Goal: Task Accomplishment & Management: Use online tool/utility

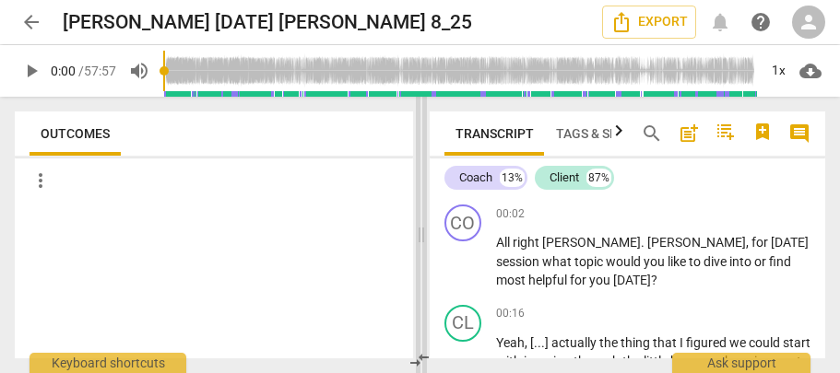
drag, startPoint x: 175, startPoint y: 218, endPoint x: 107, endPoint y: 241, distance: 72.0
click at [416, 241] on span at bounding box center [421, 235] width 11 height 277
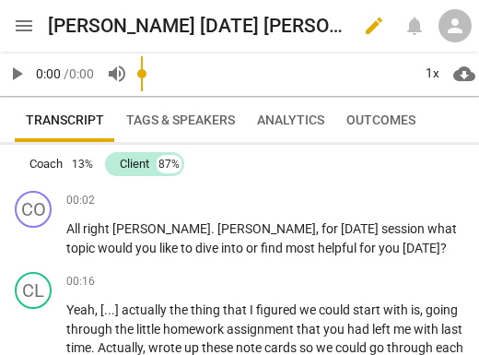
click at [347, 23] on div "Joel 2025-08-26 Paul 8_25 edit" at bounding box center [219, 25] width 343 height 33
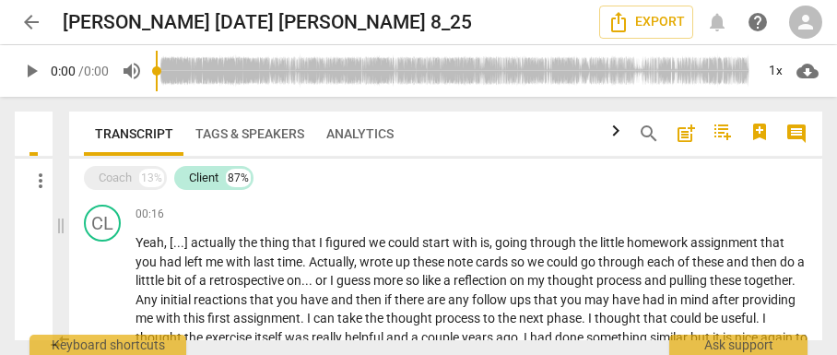
drag, startPoint x: 418, startPoint y: 226, endPoint x: 60, endPoint y: 214, distance: 358.8
click at [60, 214] on span at bounding box center [60, 226] width 11 height 258
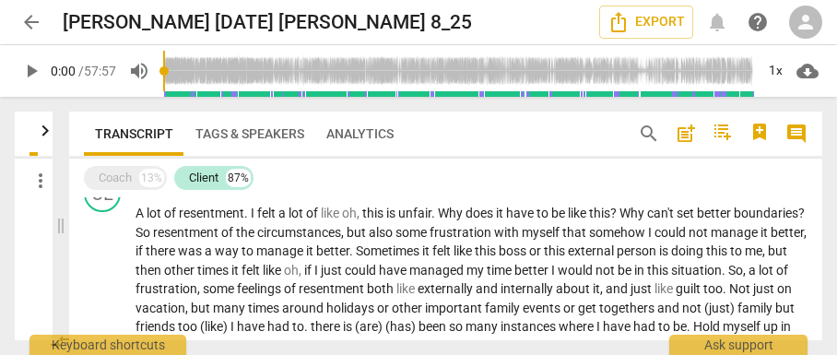
scroll to position [2642, 0]
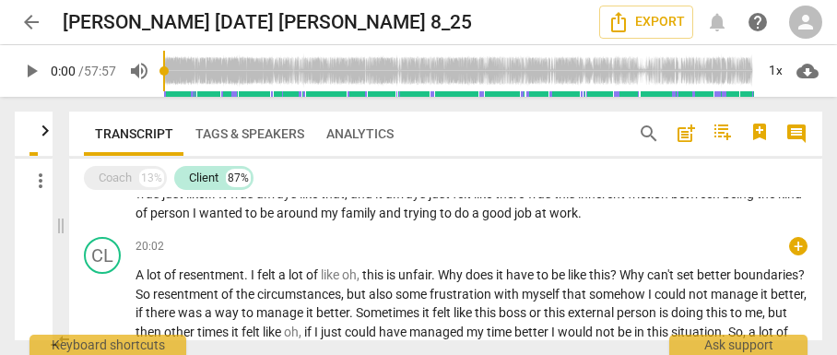
click at [280, 282] on span "a" at bounding box center [283, 274] width 10 height 15
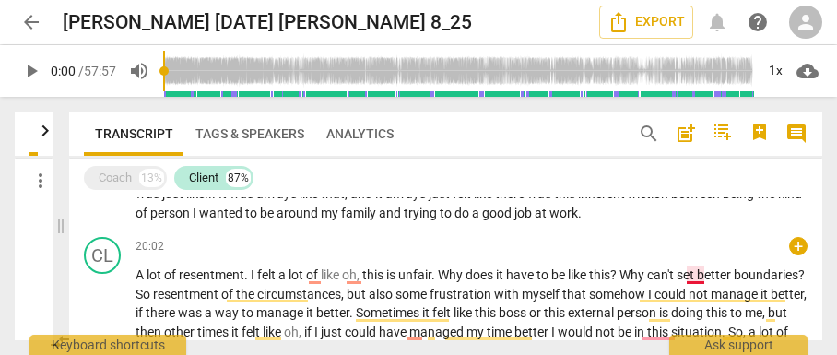
click at [688, 282] on span "set" at bounding box center [687, 274] width 20 height 15
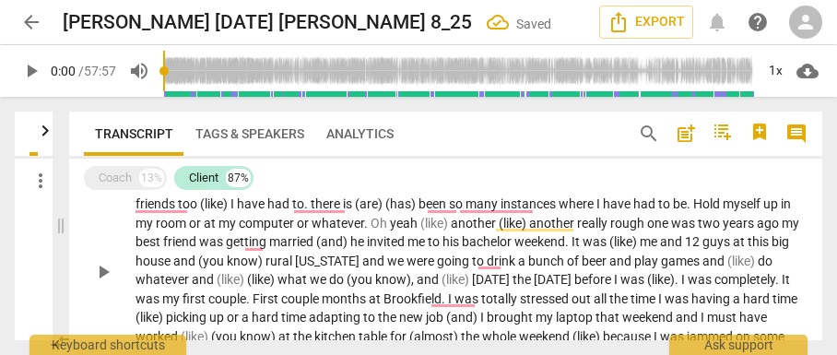
scroll to position [2765, 0]
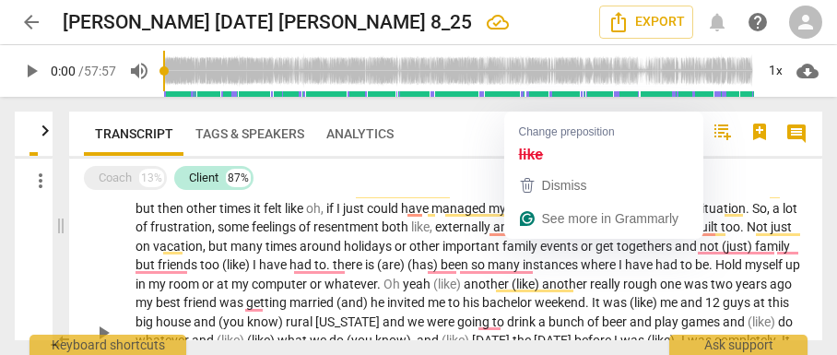
click at [435, 234] on span "like," at bounding box center [423, 226] width 24 height 15
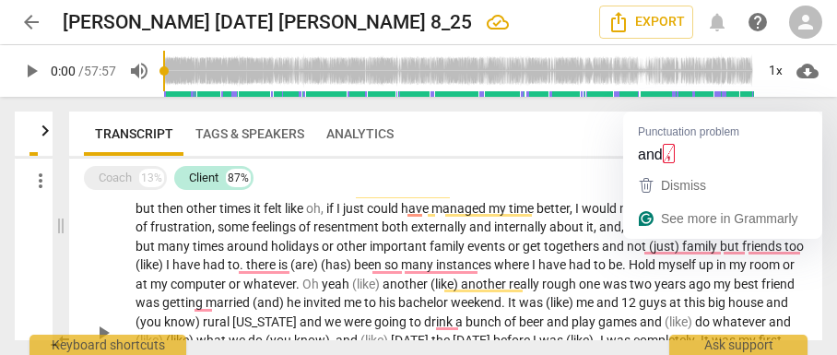
click at [627, 234] on span "and," at bounding box center [613, 226] width 28 height 15
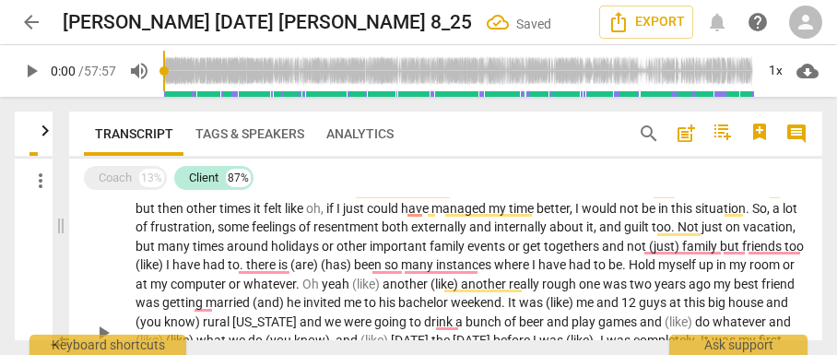
scroll to position [2826, 0]
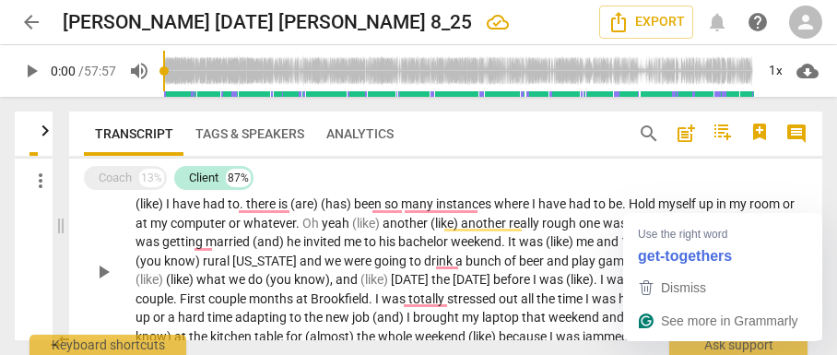
click at [602, 193] on span "togethers" at bounding box center [573, 185] width 58 height 15
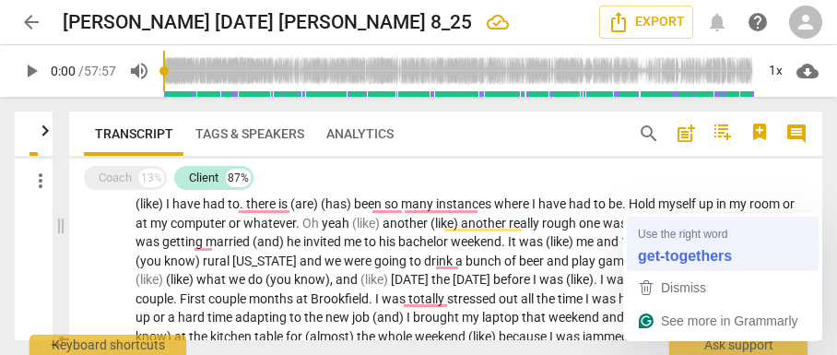
scroll to position [2824, 0]
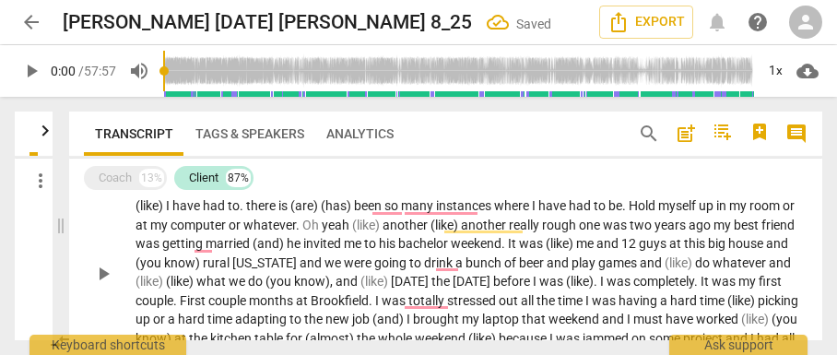
click at [603, 194] on span "togethers" at bounding box center [574, 187] width 58 height 15
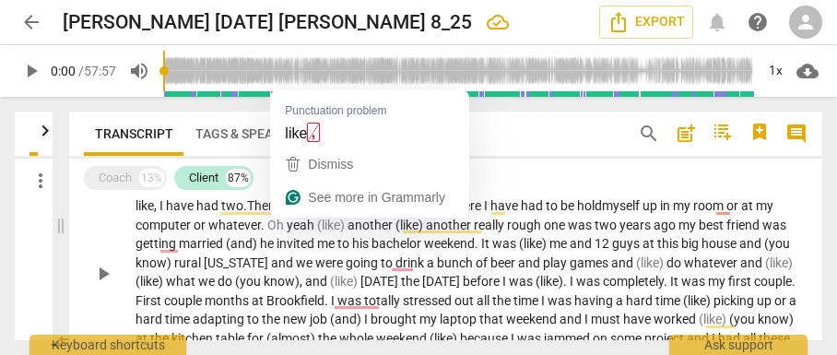
click at [159, 213] on span "like," at bounding box center [147, 205] width 24 height 15
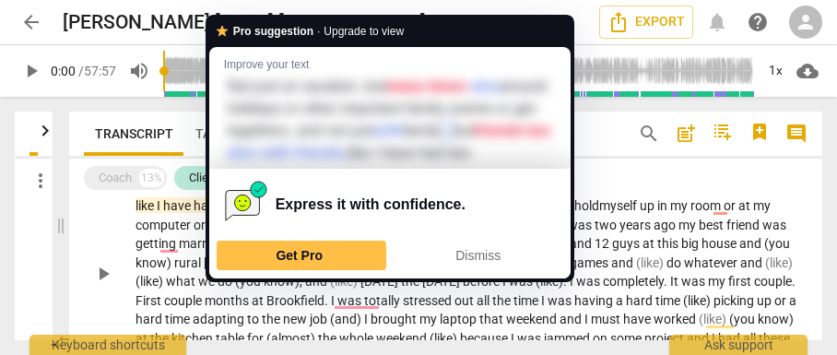
click at [280, 0] on html "arrow_back Joel 2025-08-26 Paul 8_25 edit Export notifications help person play…" at bounding box center [418, 0] width 837 height 0
click at [699, 232] on span "best" at bounding box center [713, 225] width 28 height 15
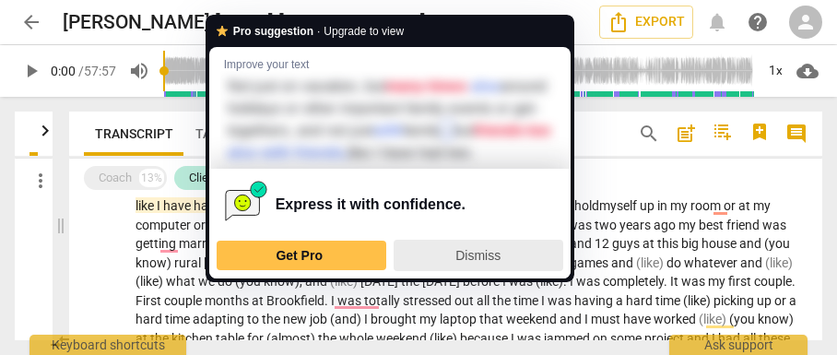
click at [477, 263] on span "Dismiss" at bounding box center [477, 255] width 45 height 15
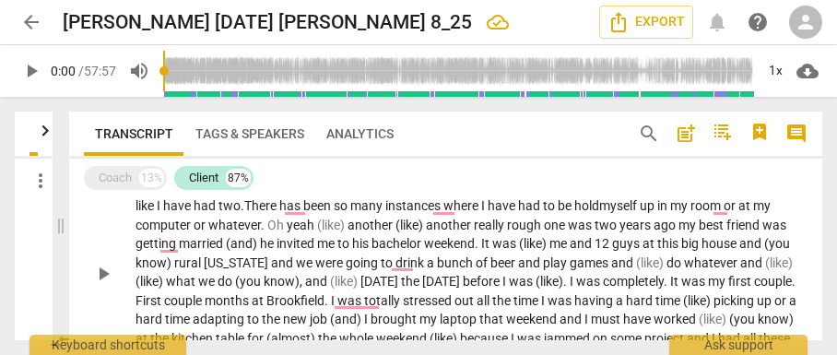
click at [776, 194] on span "too" at bounding box center [785, 187] width 19 height 15
click at [195, 213] on span "have" at bounding box center [180, 205] width 30 height 15
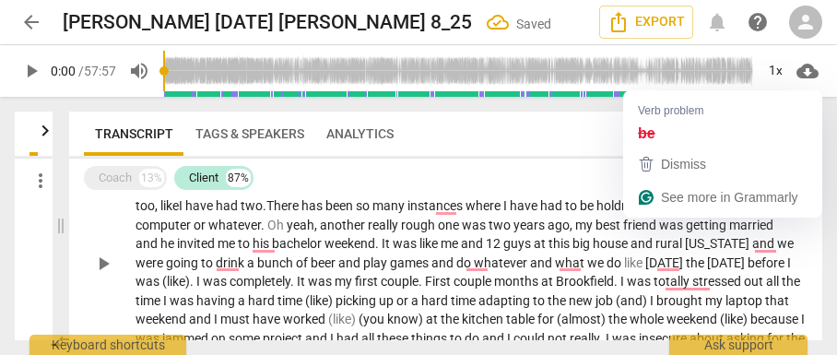
click at [594, 213] on span "be" at bounding box center [587, 205] width 14 height 15
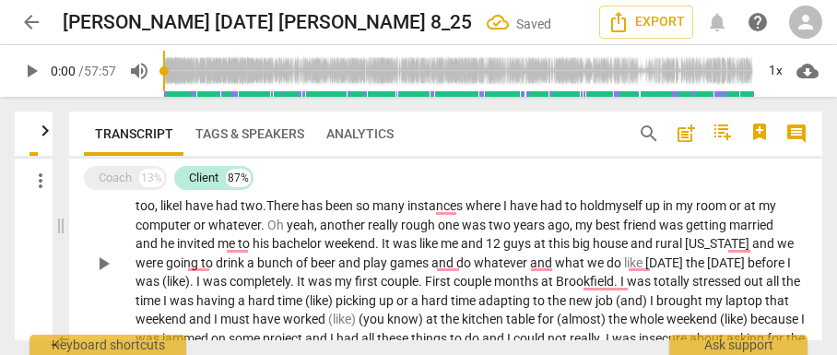
click at [593, 251] on span "big" at bounding box center [582, 243] width 20 height 15
click at [630, 251] on span "house" at bounding box center [612, 243] width 38 height 15
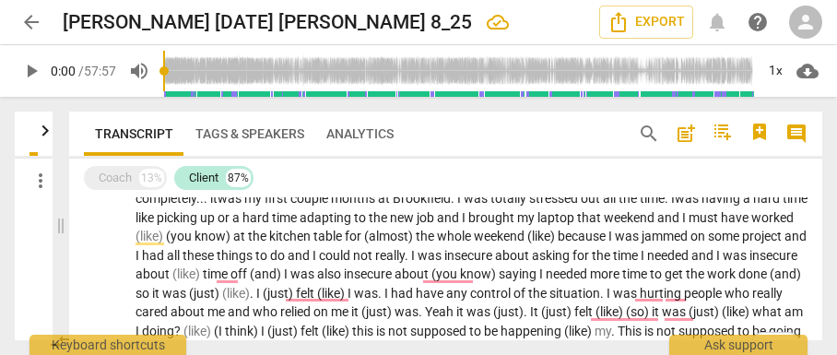
scroll to position [2885, 0]
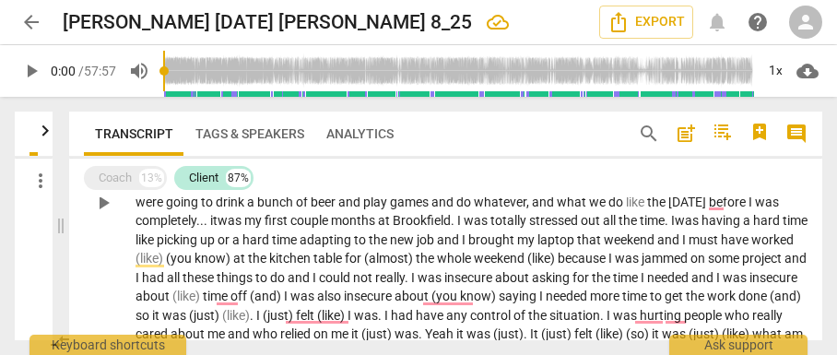
click at [751, 247] on span "worked" at bounding box center [772, 239] width 42 height 15
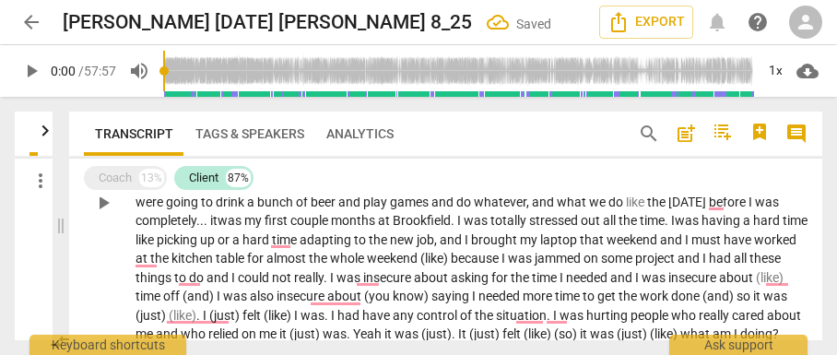
click at [795, 254] on p "A lot of resentment . I felt a lot of like oh , this is unfair . Why does it ha…" at bounding box center [471, 201] width 672 height 359
click at [783, 228] on span "time" at bounding box center [795, 220] width 25 height 15
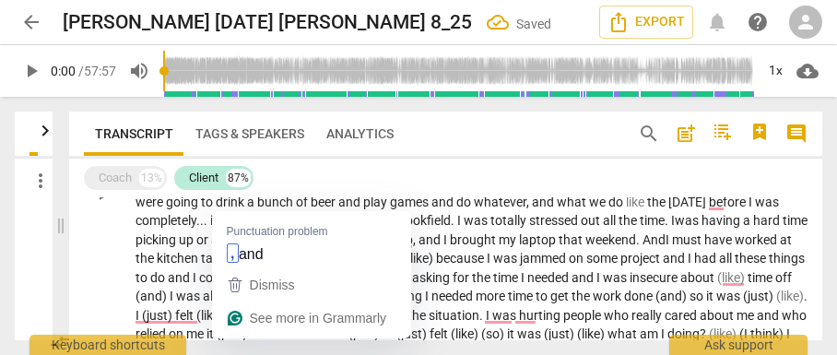
click at [729, 171] on span "married" at bounding box center [751, 164] width 44 height 15
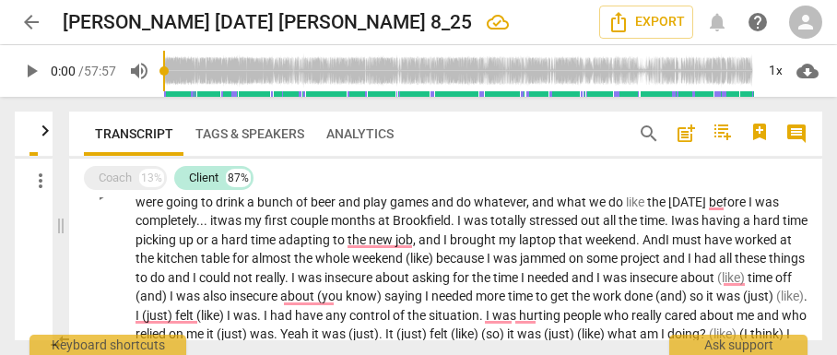
scroll to position [2880, 0]
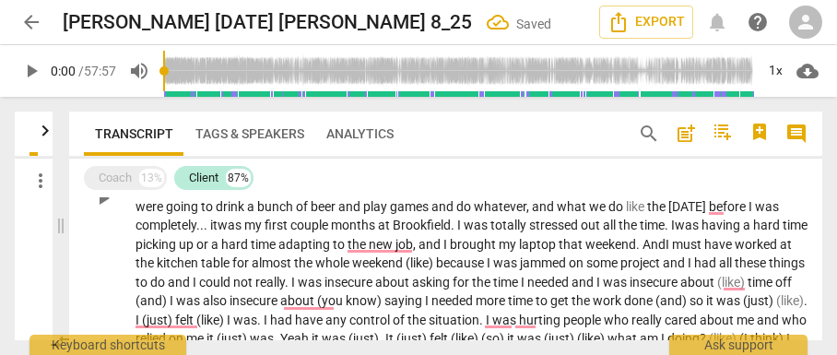
click at [406, 270] on span "weekend" at bounding box center [378, 262] width 53 height 15
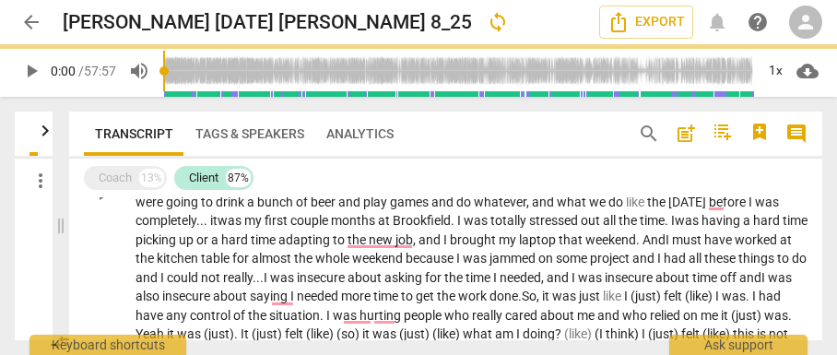
scroll to position [2947, 0]
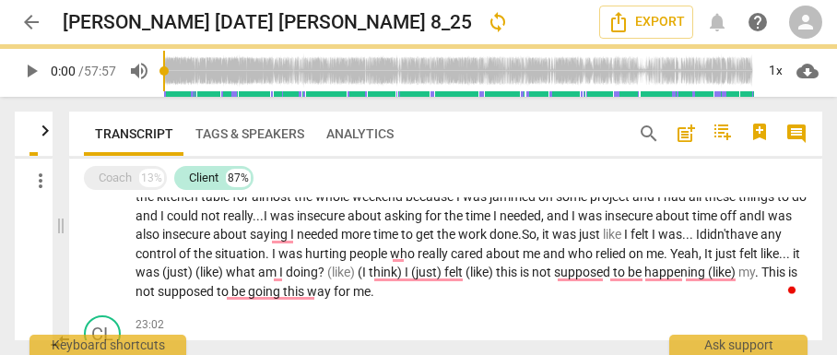
click at [720, 223] on span "off" at bounding box center [729, 215] width 19 height 15
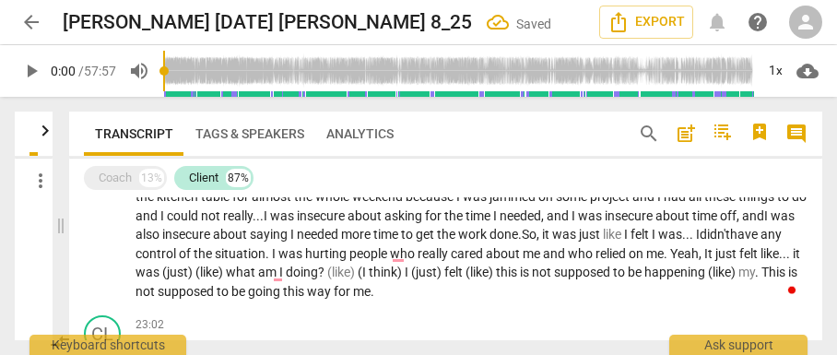
click at [194, 261] on span "of" at bounding box center [186, 253] width 15 height 15
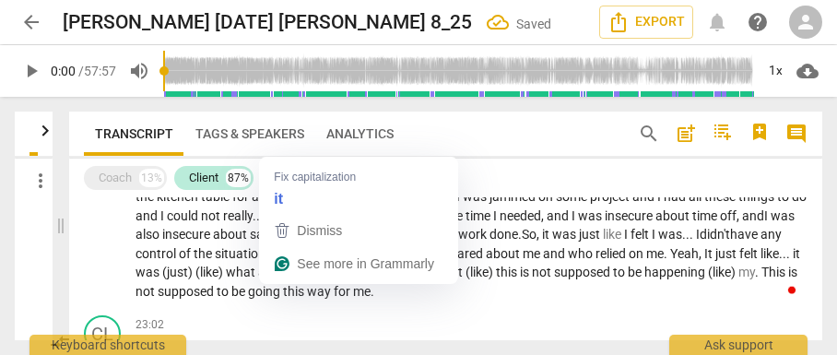
click at [670, 261] on span "Yeah," at bounding box center [687, 253] width 34 height 15
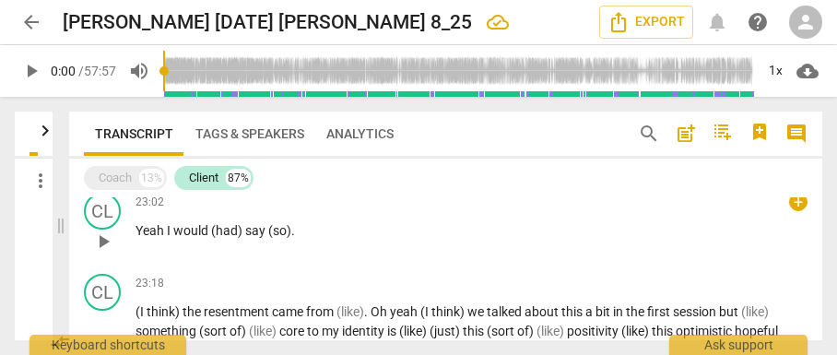
scroll to position [3069, 0]
click at [137, 238] on span "Yeah" at bounding box center [150, 230] width 31 height 15
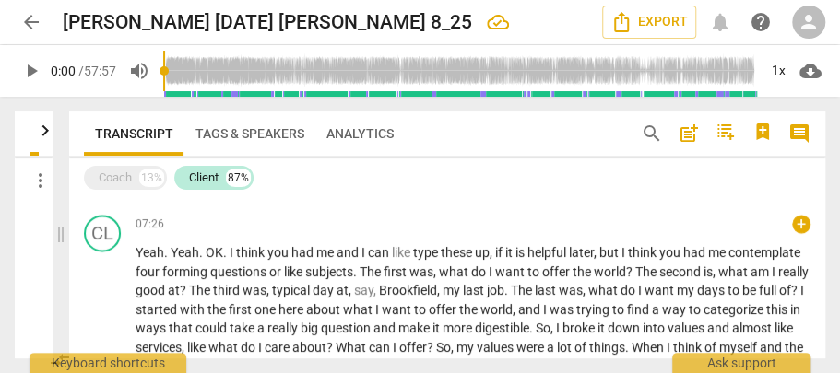
scroll to position [1229, 0]
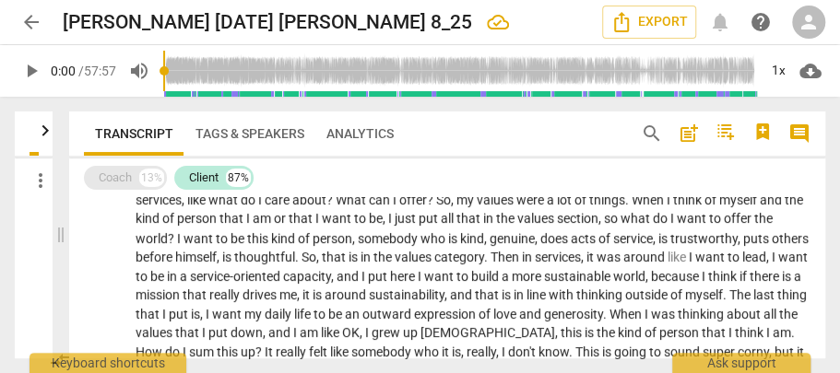
click at [108, 175] on div "Coach" at bounding box center [115, 178] width 33 height 18
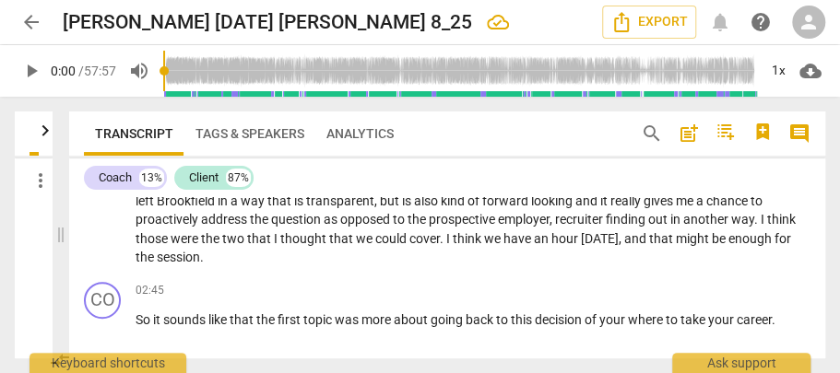
scroll to position [430, 0]
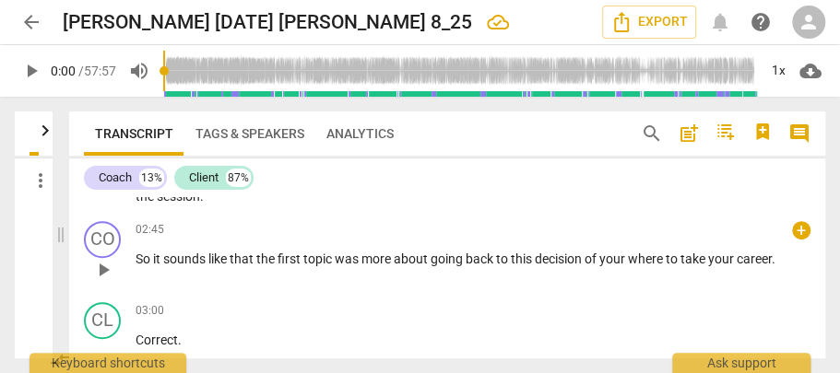
click at [149, 260] on span "So" at bounding box center [144, 259] width 18 height 15
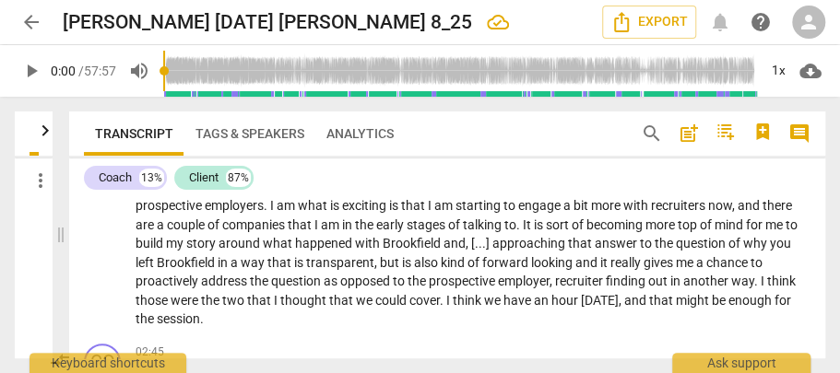
scroll to position [369, 0]
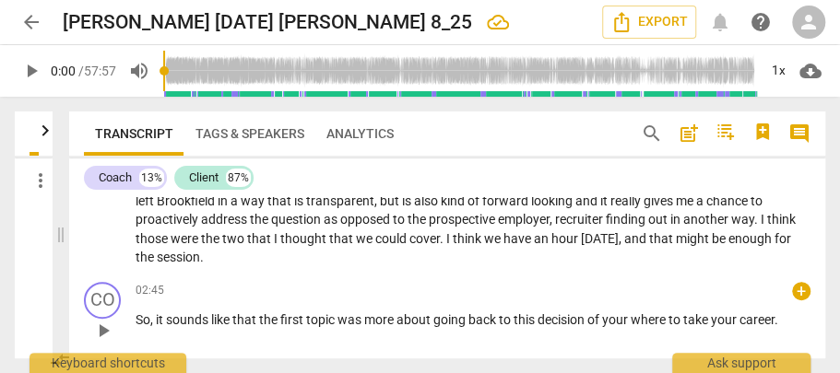
click at [101, 328] on span "play_arrow" at bounding box center [103, 331] width 22 height 22
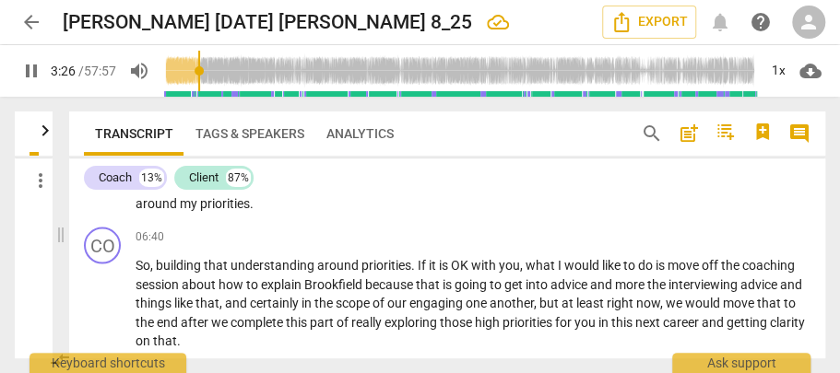
scroll to position [1424, 0]
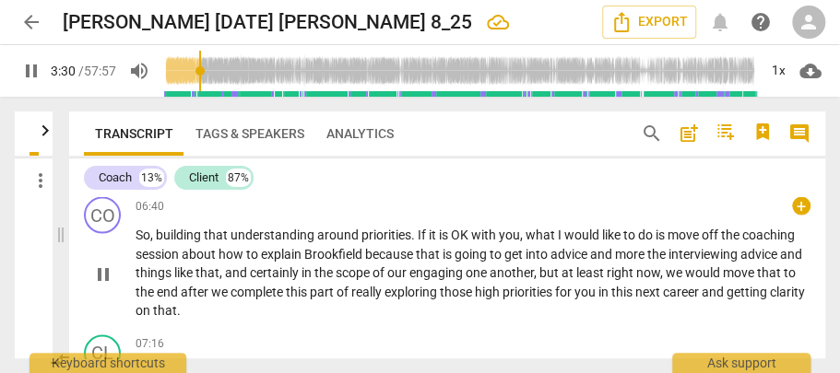
click at [100, 285] on span "pause" at bounding box center [103, 274] width 22 height 22
click at [101, 285] on span "play_arrow" at bounding box center [103, 274] width 22 height 22
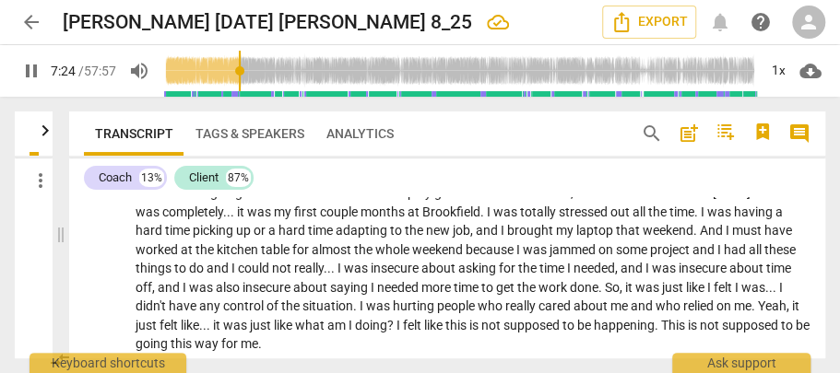
scroll to position [4128, 0]
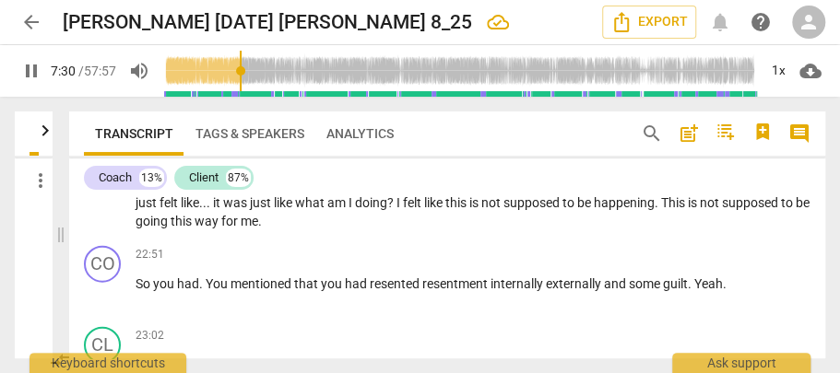
click at [28, 65] on span "pause" at bounding box center [31, 71] width 22 height 22
type input "451"
click at [149, 291] on span "So" at bounding box center [144, 284] width 18 height 15
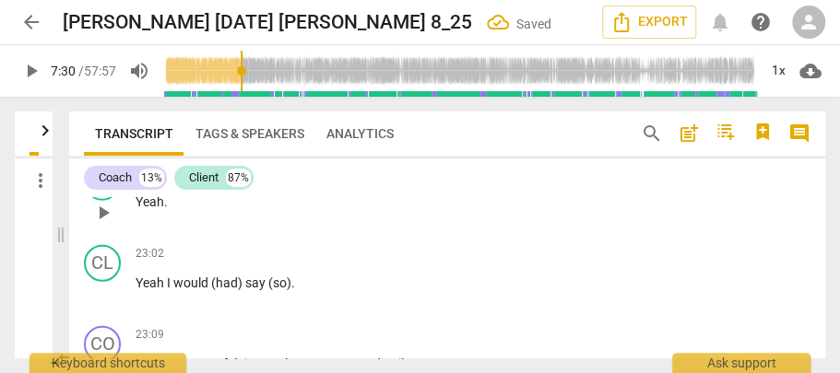
scroll to position [4312, 0]
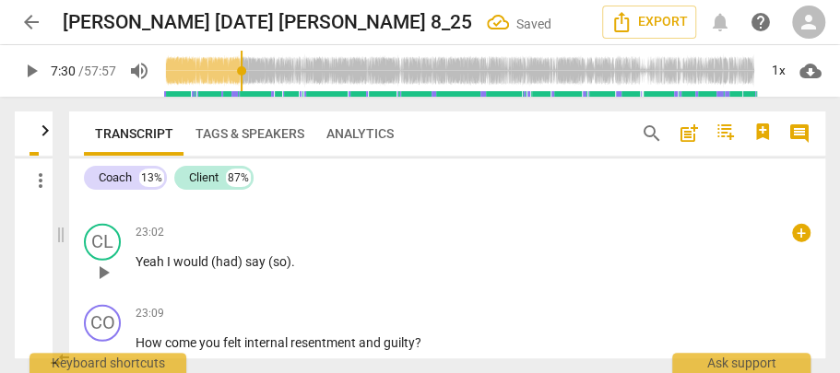
click at [142, 269] on span "Yeah" at bounding box center [150, 261] width 31 height 15
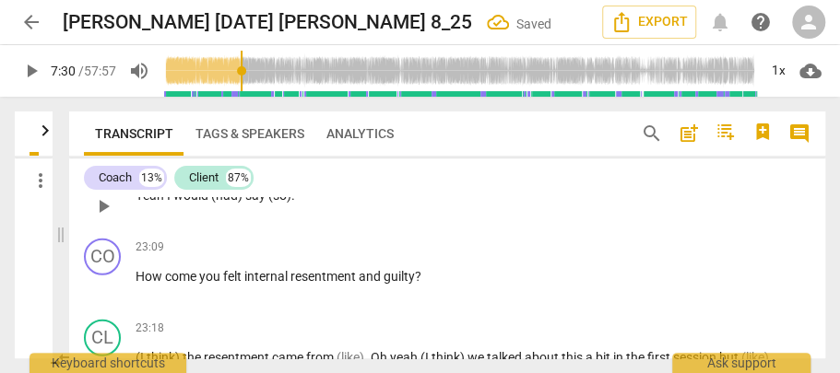
scroll to position [4305, 0]
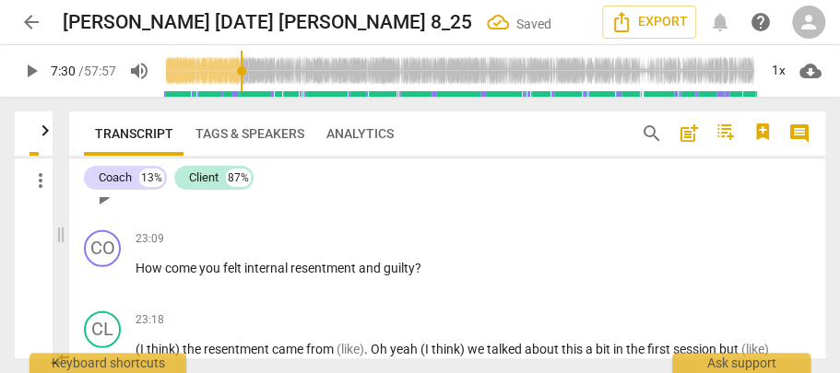
click at [161, 194] on span "Yeah" at bounding box center [150, 187] width 31 height 15
click at [224, 194] on span "(had)" at bounding box center [231, 187] width 34 height 15
click at [361, 276] on span "and" at bounding box center [371, 268] width 25 height 15
click at [333, 271] on div "23:09 + keyboard_arrow_right How come you felt internal resentment and guilty ?" at bounding box center [472, 263] width 675 height 66
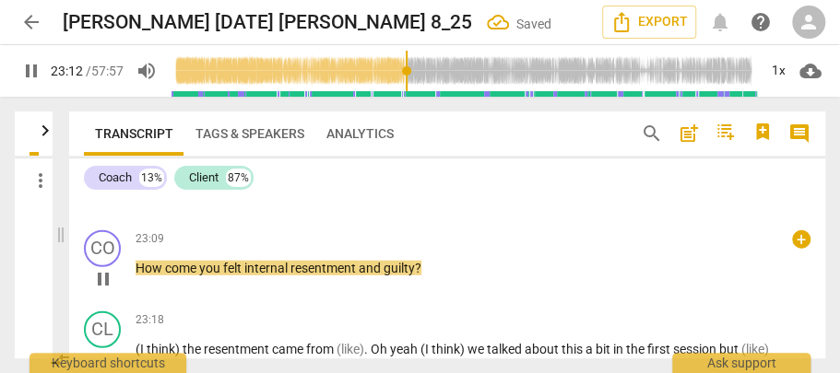
click at [340, 276] on span "resentment" at bounding box center [324, 268] width 68 height 15
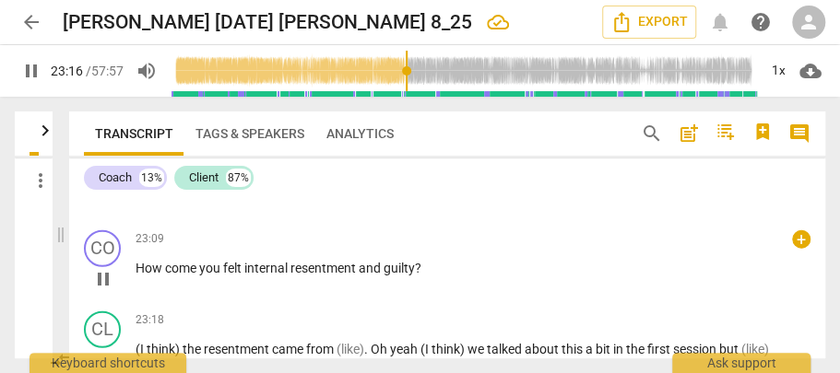
type input "1397"
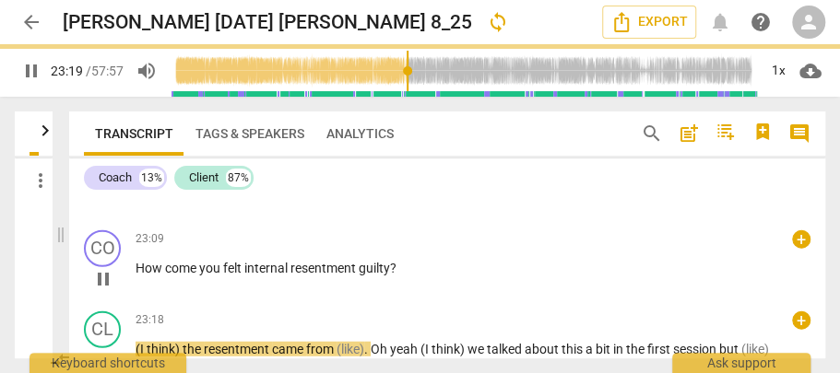
scroll to position [4395, 0]
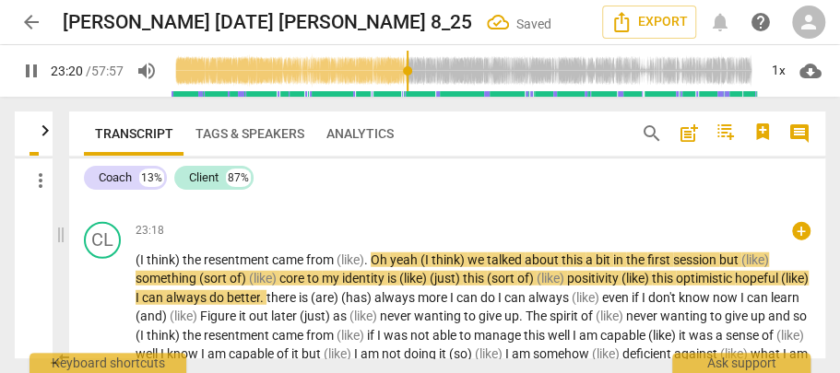
click at [143, 267] on span "(I" at bounding box center [140, 260] width 11 height 15
click at [27, 65] on span "pause" at bounding box center [31, 71] width 22 height 22
type input "1404"
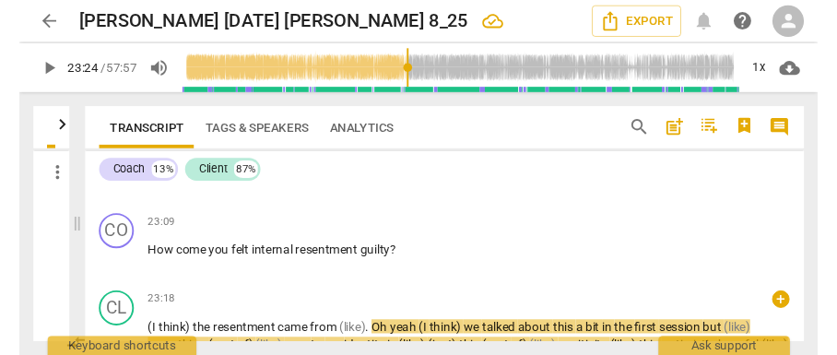
scroll to position [4334, 0]
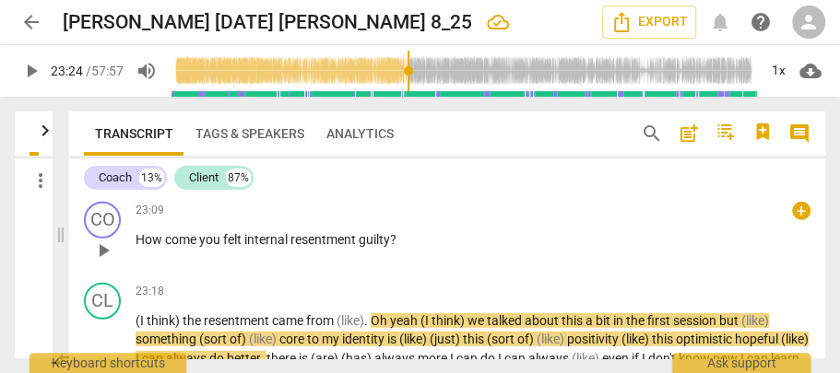
click at [628, 276] on div "CO play_arrow pause 23:09 + keyboard_arrow_right How come you felt internal res…" at bounding box center [447, 234] width 756 height 81
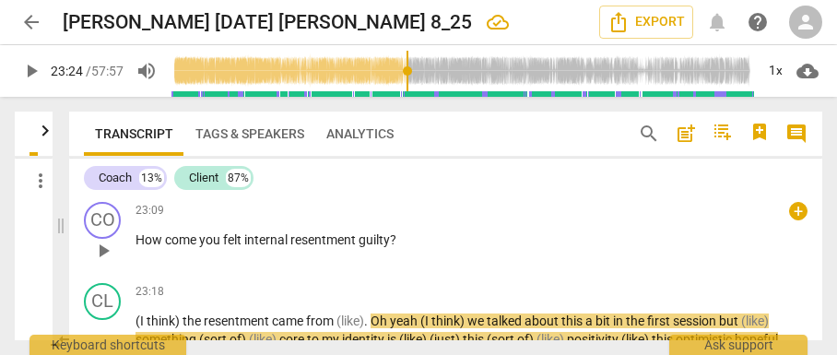
click at [474, 220] on div "23:09 + keyboard_arrow_right" at bounding box center [471, 211] width 672 height 18
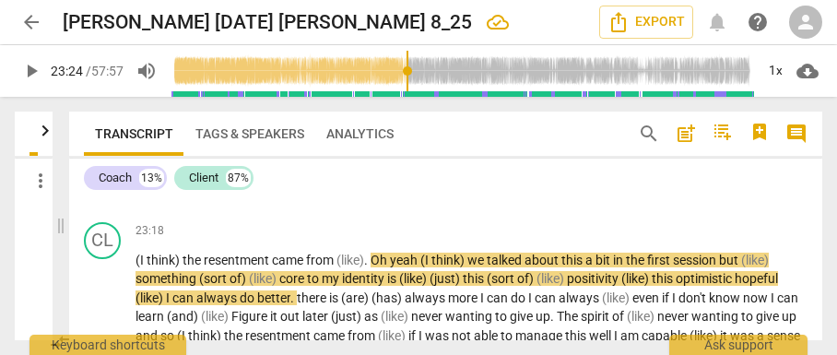
scroll to position [4457, 0]
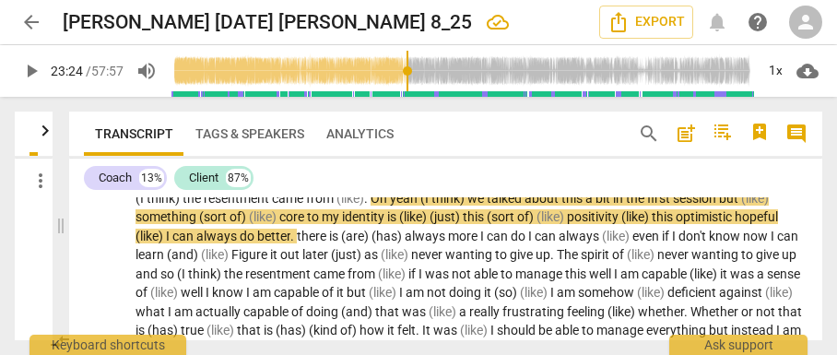
click at [194, 206] on span "the" at bounding box center [193, 198] width 21 height 15
click at [136, 206] on span "(I" at bounding box center [140, 198] width 11 height 15
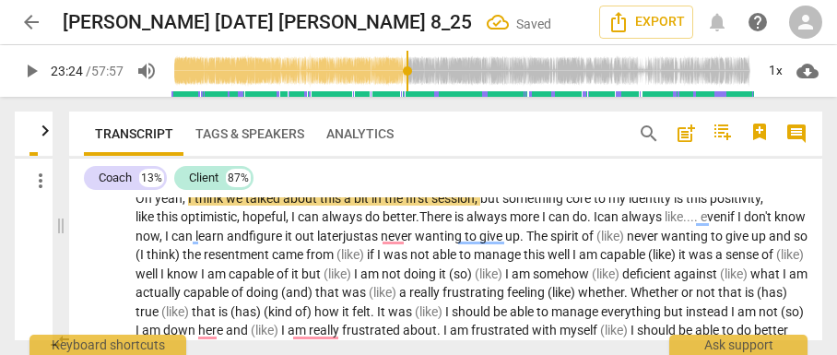
click at [364, 243] on span "later just" at bounding box center [340, 236] width 47 height 15
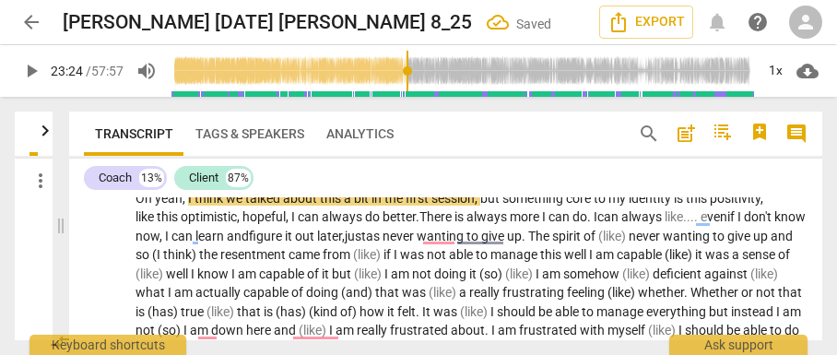
click at [552, 243] on span "The" at bounding box center [540, 236] width 24 height 15
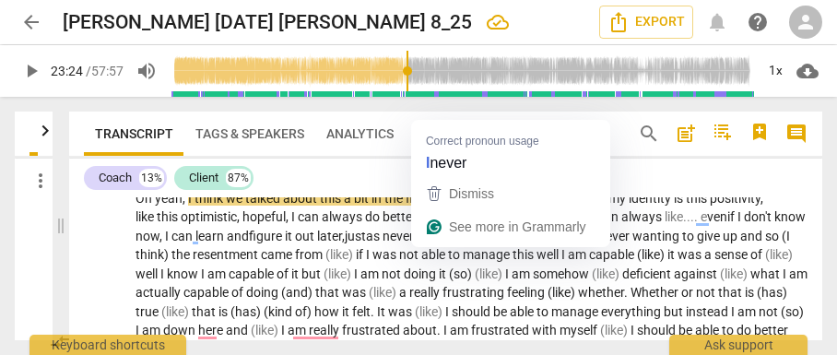
click at [417, 243] on span "never" at bounding box center [400, 236] width 34 height 15
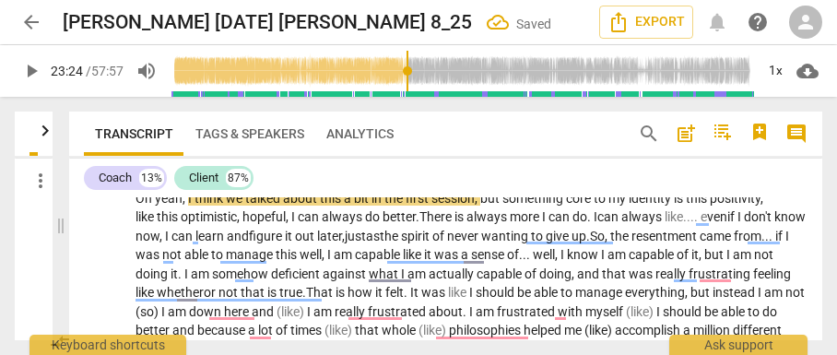
scroll to position [4518, 0]
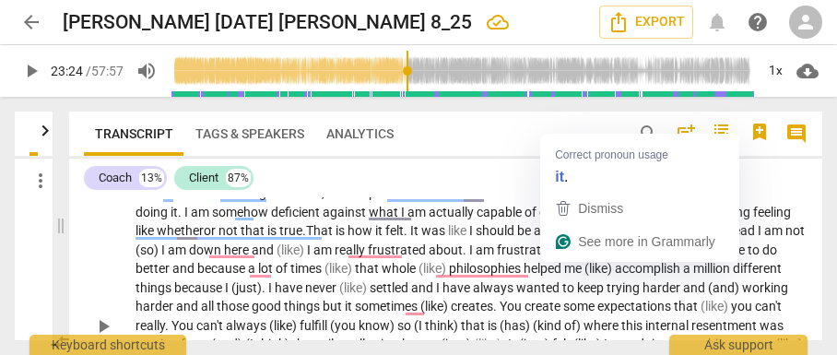
click at [469, 257] on span "." at bounding box center [466, 249] width 6 height 15
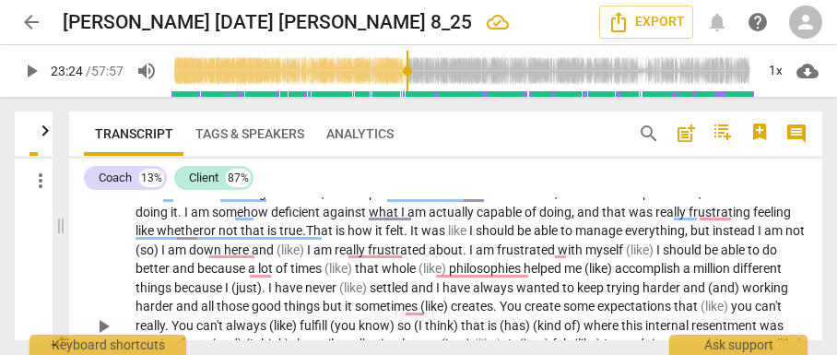
click at [560, 238] on span "able" at bounding box center [547, 230] width 27 height 15
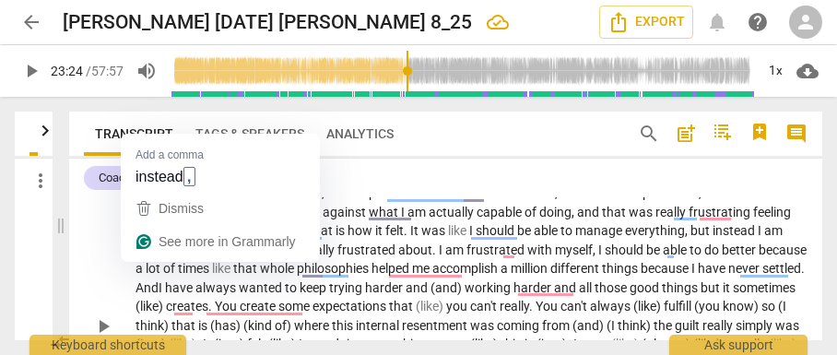
click at [712, 238] on span "instead" at bounding box center [734, 230] width 45 height 15
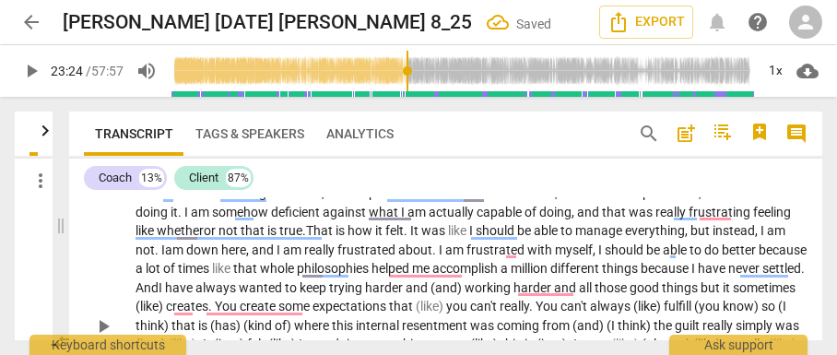
click at [371, 276] on span "philosophies" at bounding box center [334, 268] width 75 height 15
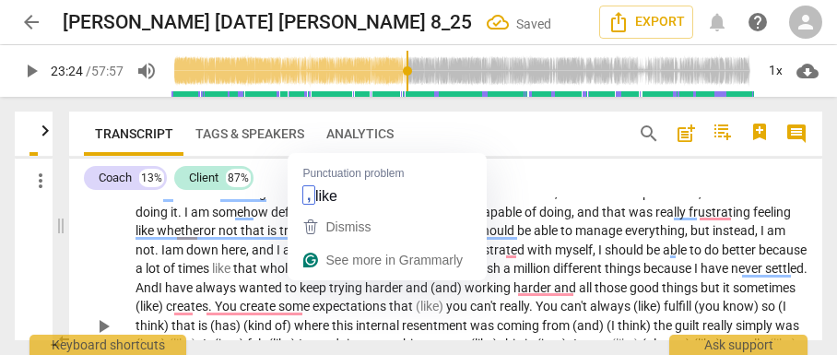
click at [212, 276] on span "times" at bounding box center [195, 268] width 34 height 15
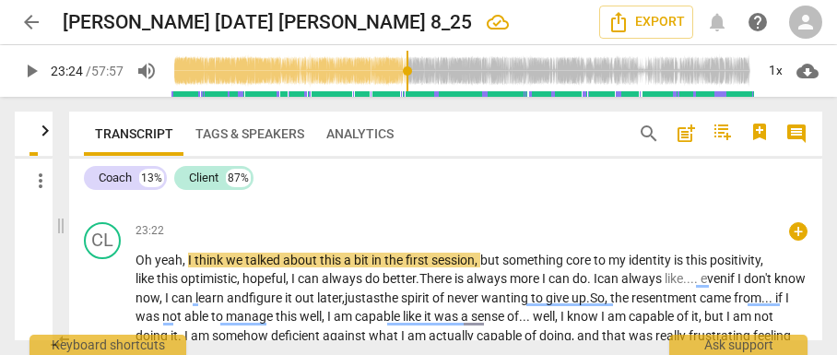
scroll to position [4457, 0]
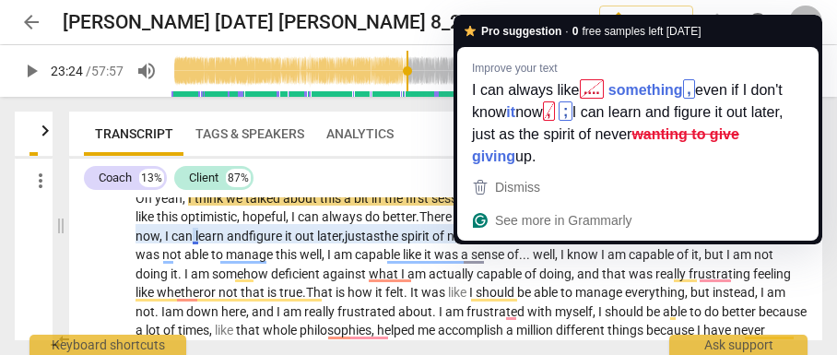
click at [695, 238] on div "Dismiss See more in Grammarly" at bounding box center [637, 206] width 361 height 70
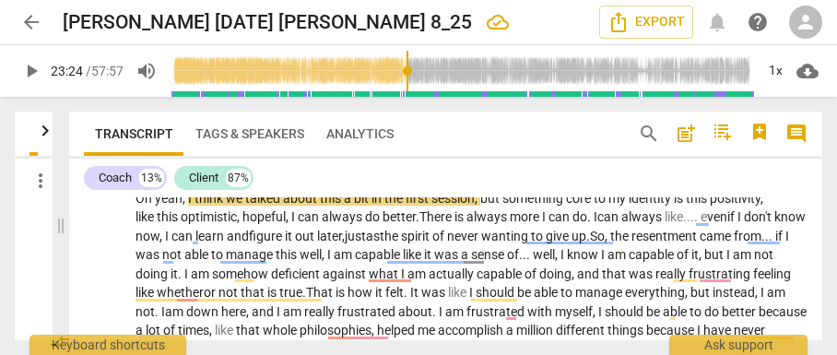
click at [695, 243] on span "resentment" at bounding box center [665, 236] width 68 height 15
click at [694, 224] on span "like.... e" at bounding box center [686, 216] width 42 height 15
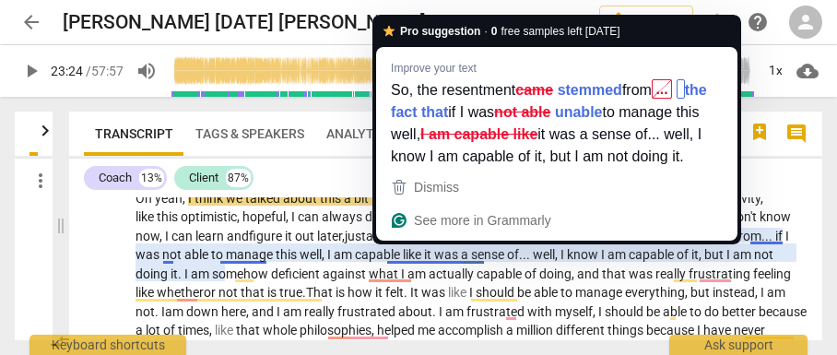
click at [403, 262] on span "capable" at bounding box center [379, 254] width 48 height 15
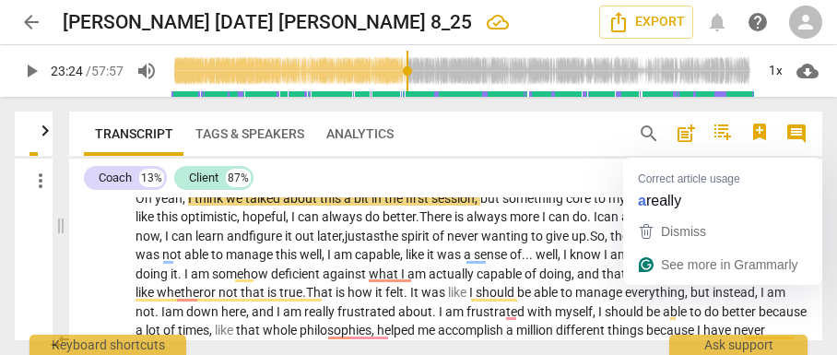
click at [689, 281] on span "really" at bounding box center [671, 273] width 33 height 15
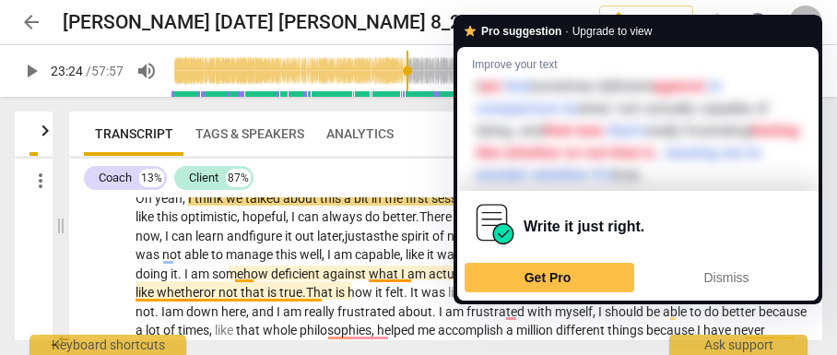
click at [690, 300] on span "everything," at bounding box center [657, 292] width 65 height 15
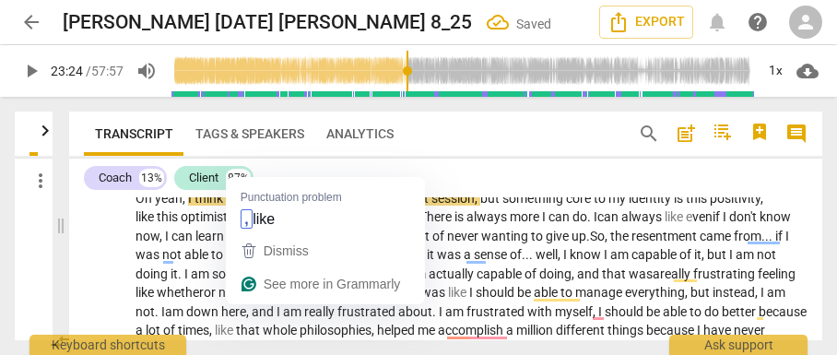
click at [758, 281] on span "feeling" at bounding box center [777, 273] width 38 height 15
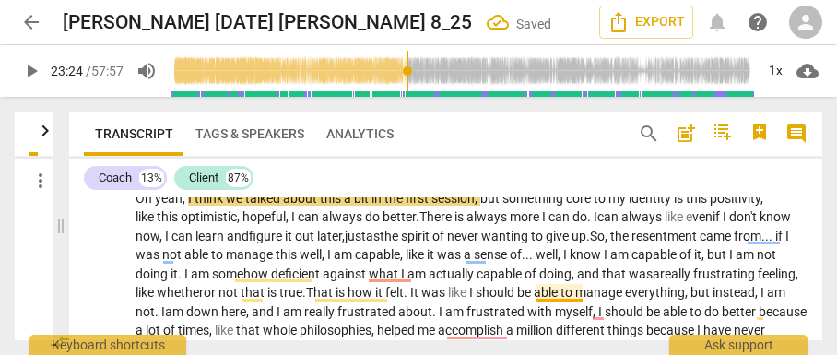
scroll to position [4518, 0]
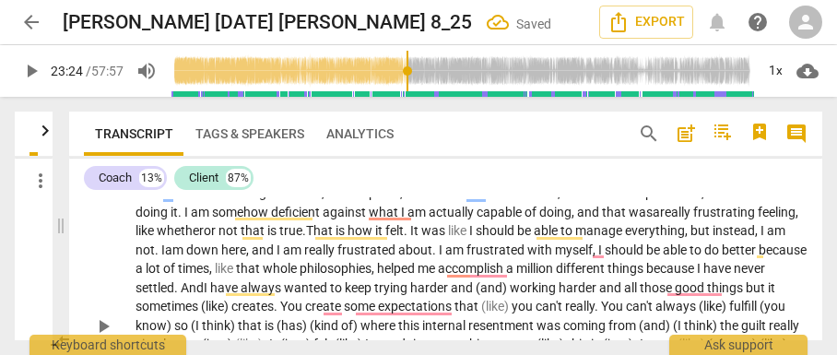
click at [703, 276] on span "have" at bounding box center [718, 268] width 30 height 15
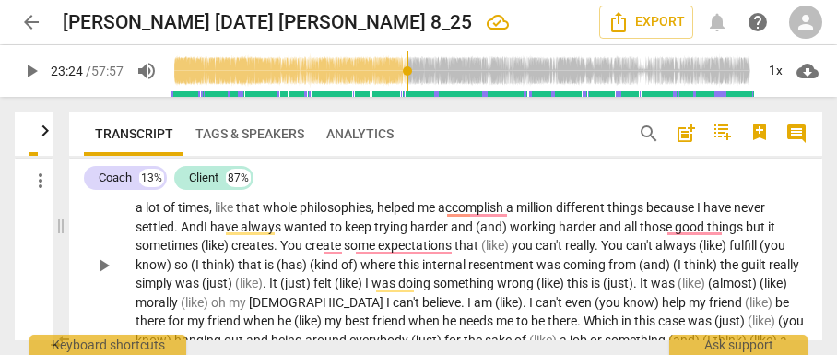
click at [330, 234] on span "wanted" at bounding box center [307, 226] width 46 height 15
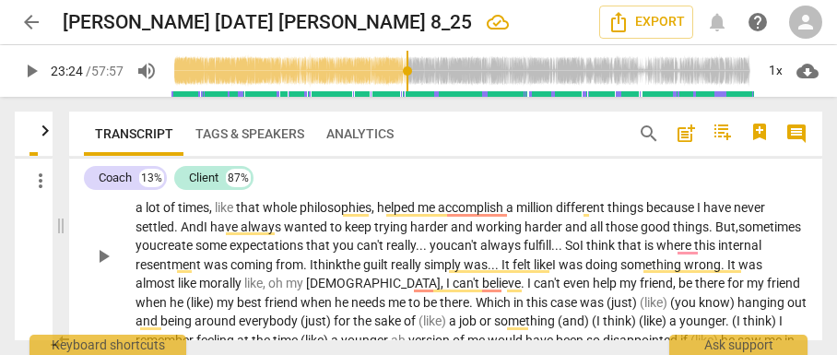
type input "1404"
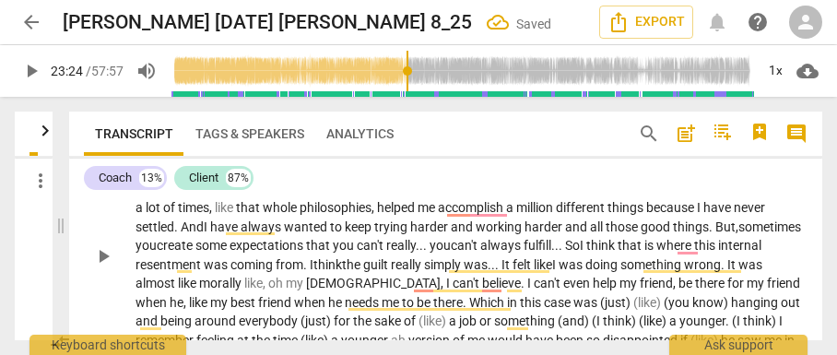
scroll to position [4586, 0]
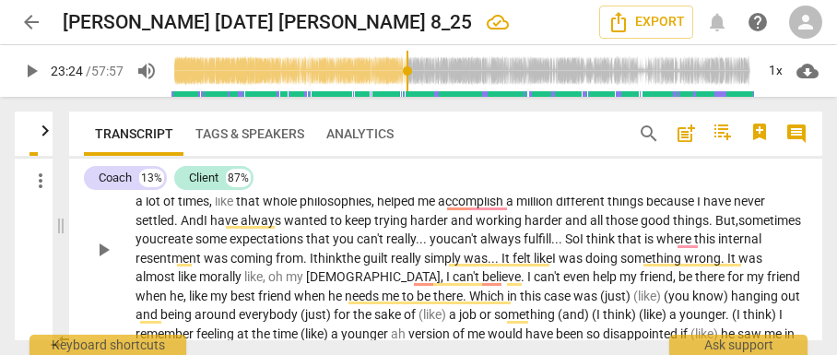
click at [178, 284] on span "almost" at bounding box center [156, 276] width 42 height 15
click at [770, 284] on span "friend" at bounding box center [786, 276] width 33 height 15
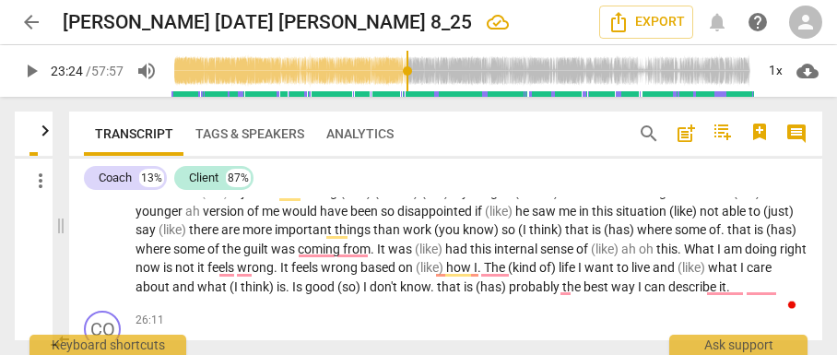
scroll to position [4647, 0]
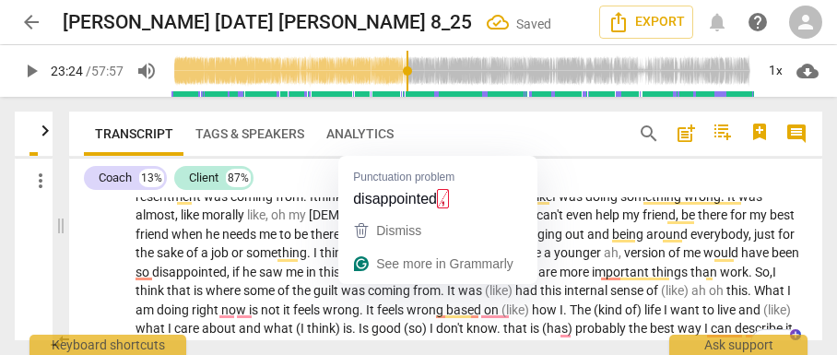
click at [232, 279] on span "disappointed," at bounding box center [192, 272] width 80 height 15
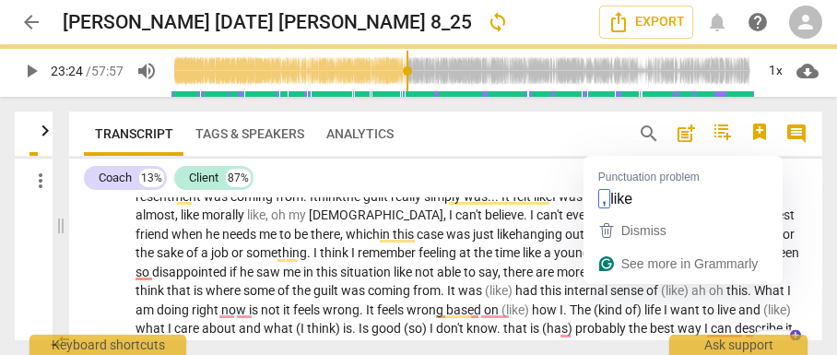
click at [394, 279] on span "situation" at bounding box center [366, 272] width 53 height 15
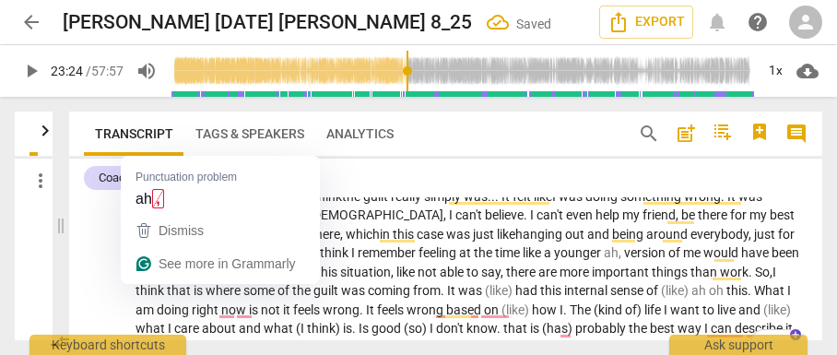
click at [604, 260] on span "ah," at bounding box center [614, 252] width 20 height 15
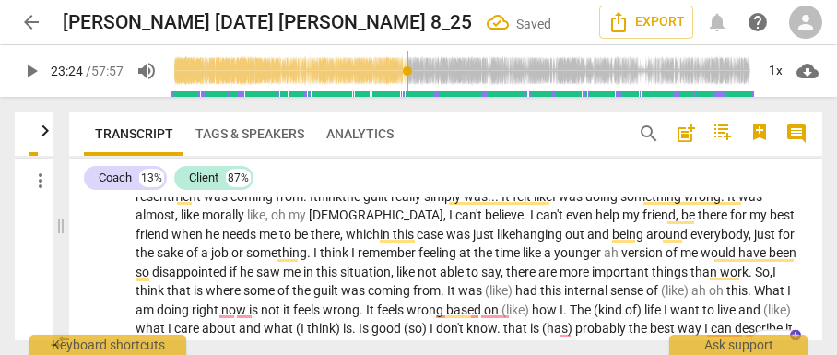
click at [489, 281] on p "Oh yeah, I think we talked about this a bit in the first session, but something…" at bounding box center [471, 168] width 672 height 340
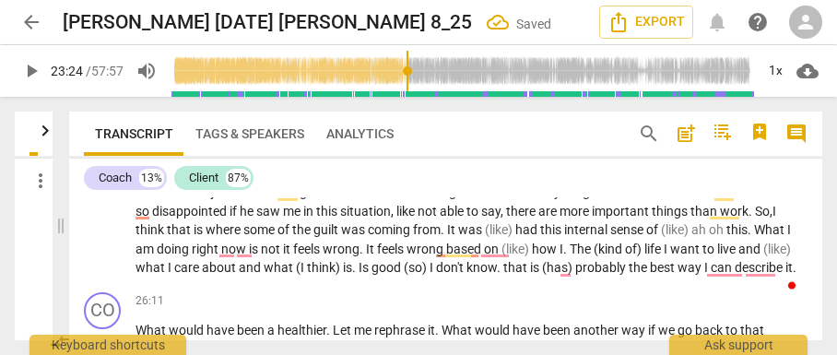
click at [772, 218] on span "I" at bounding box center [774, 211] width 4 height 15
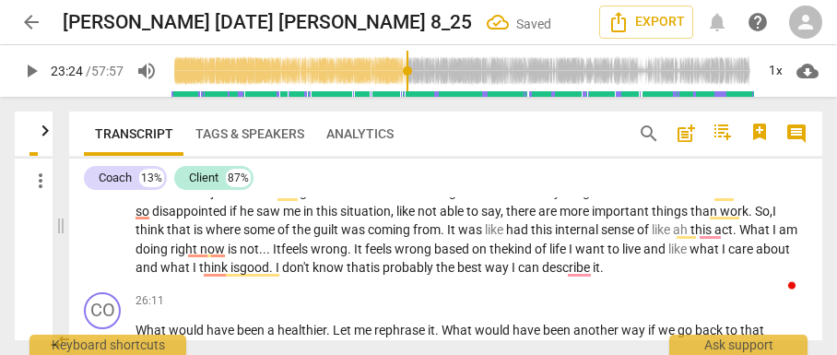
click at [344, 275] on span "know" at bounding box center [327, 267] width 31 height 15
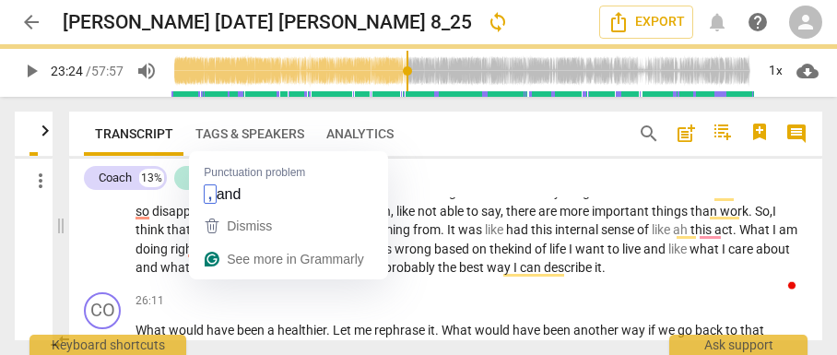
click at [622, 256] on span "live" at bounding box center [632, 248] width 21 height 15
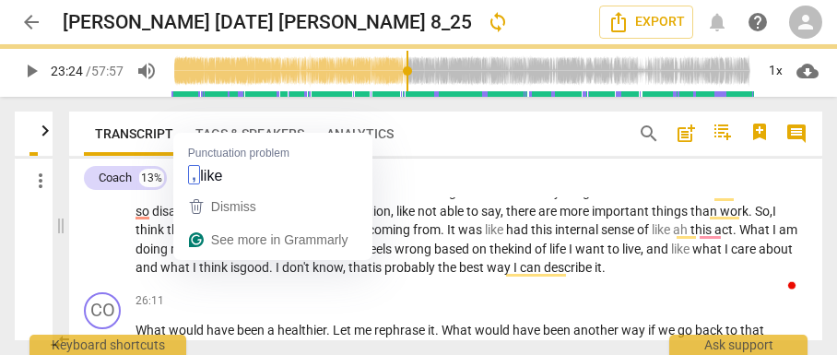
click at [637, 237] on span "of" at bounding box center [644, 229] width 15 height 15
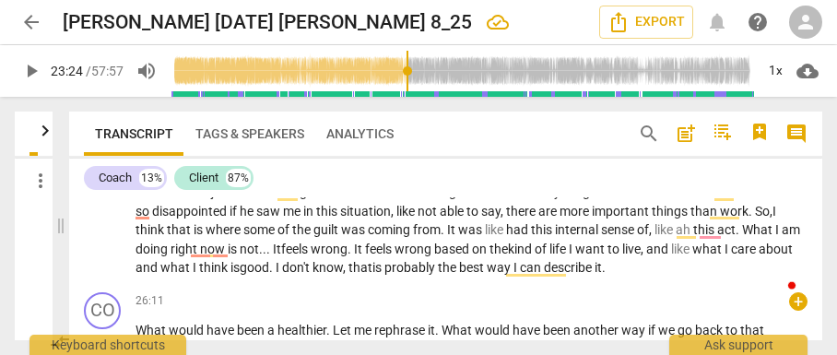
scroll to position [4832, 0]
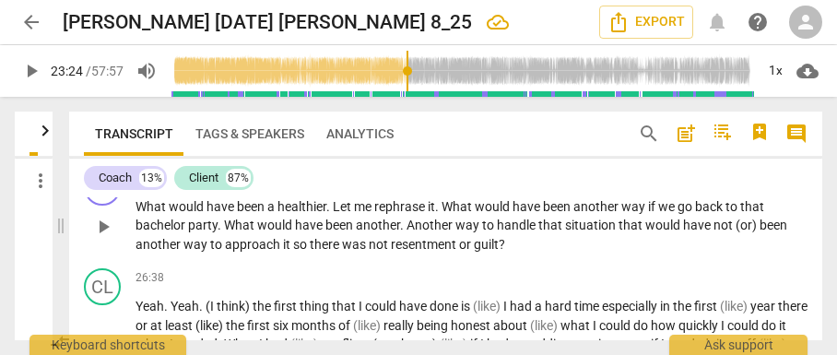
click at [323, 245] on p "What would have been a healthier . Let me rephrase it . What would have been an…" at bounding box center [471, 225] width 672 height 57
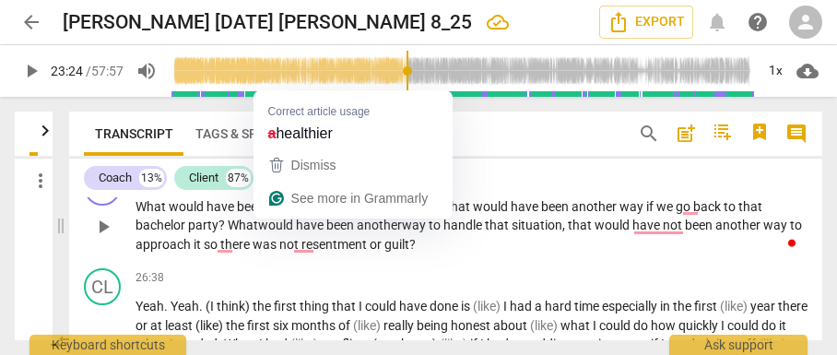
click at [269, 214] on span "a" at bounding box center [272, 206] width 10 height 15
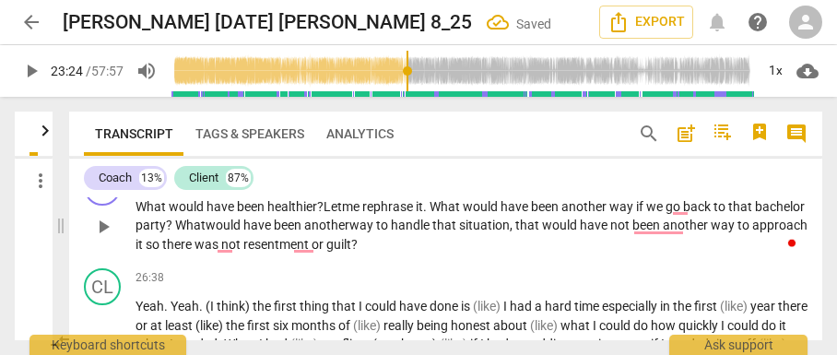
click at [146, 252] on span "it" at bounding box center [140, 244] width 10 height 15
click at [607, 287] on div "26:38 + keyboard_arrow_right" at bounding box center [471, 277] width 672 height 18
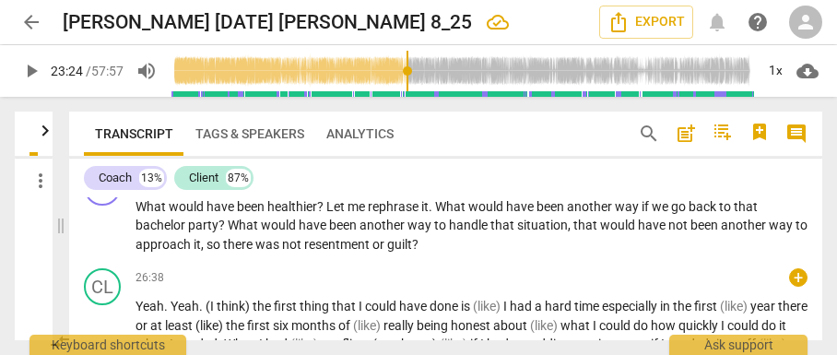
scroll to position [4893, 0]
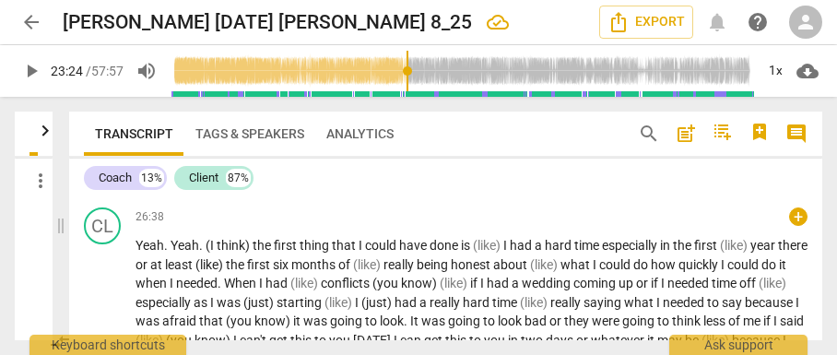
click at [142, 253] on span "Yeah" at bounding box center [149, 245] width 29 height 15
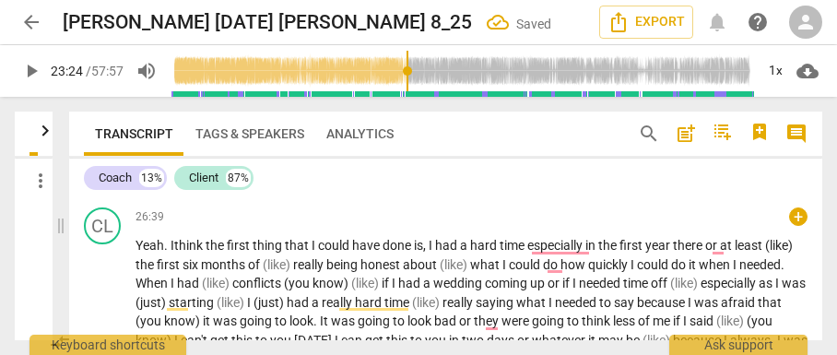
click at [527, 253] on span "time" at bounding box center [514, 245] width 28 height 15
click at [708, 253] on span "there" at bounding box center [692, 245] width 32 height 15
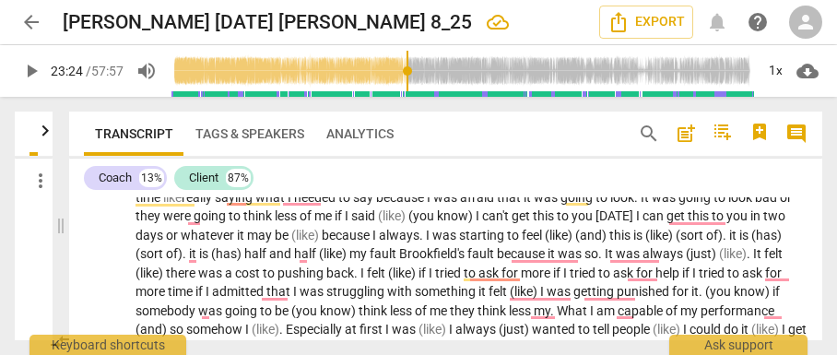
scroll to position [4937, 0]
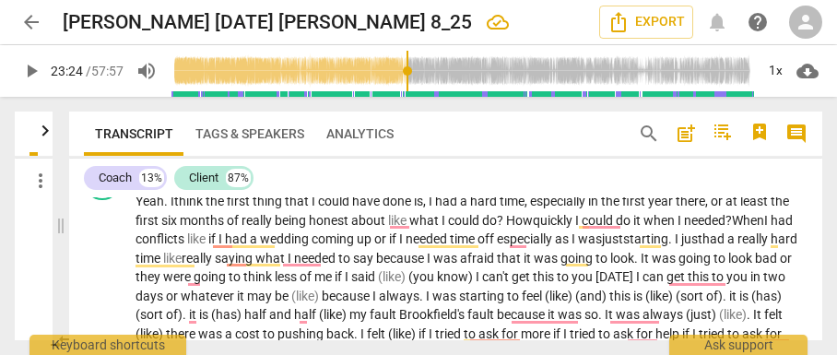
drag, startPoint x: 560, startPoint y: 280, endPoint x: 623, endPoint y: 293, distance: 64.0
click at [497, 265] on span "afraid" at bounding box center [478, 258] width 37 height 15
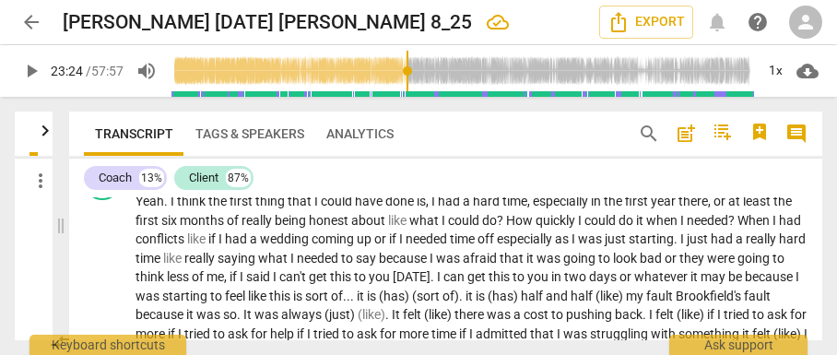
click at [343, 303] on span "of" at bounding box center [337, 296] width 12 height 15
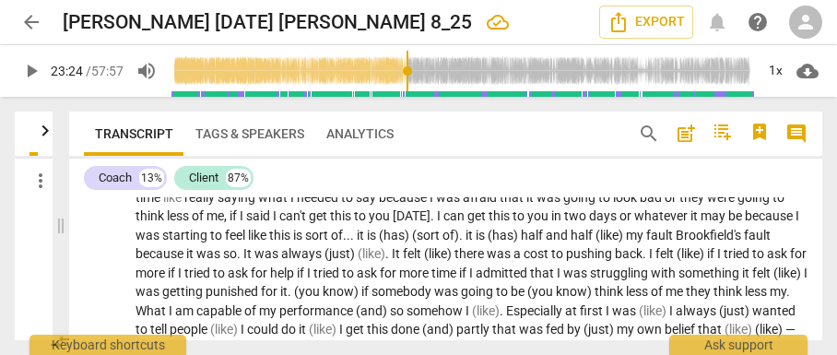
click at [331, 242] on span "sort" at bounding box center [318, 235] width 26 height 15
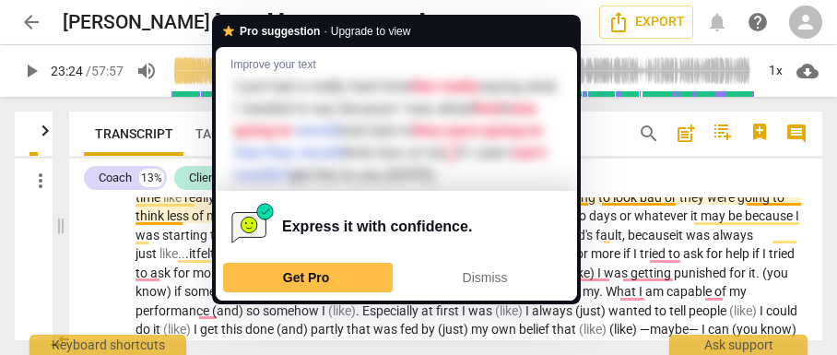
click at [745, 223] on span "because" at bounding box center [770, 215] width 51 height 15
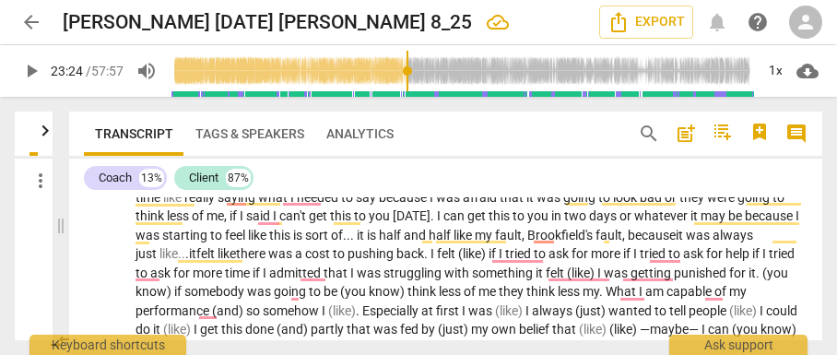
click at [163, 205] on span "time" at bounding box center [149, 197] width 28 height 15
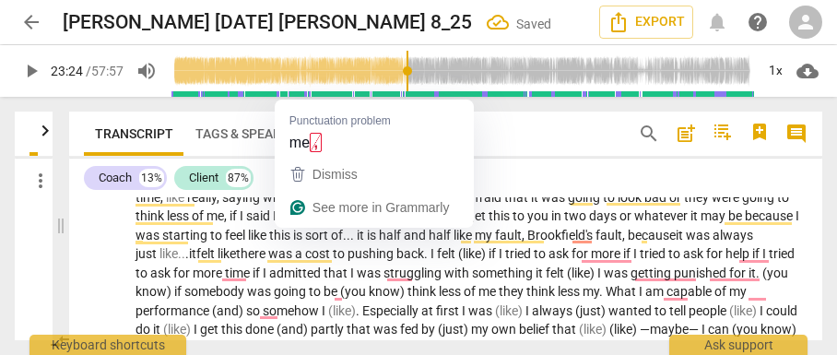
click at [224, 223] on span "me" at bounding box center [215, 215] width 18 height 15
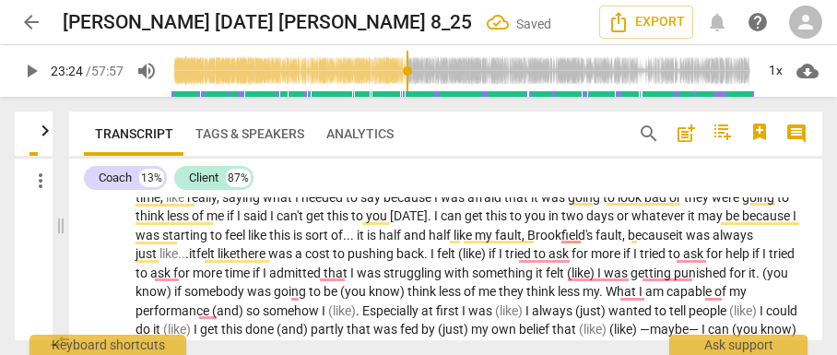
click at [253, 280] on span "time" at bounding box center [239, 272] width 28 height 15
click at [396, 261] on span "pushing" at bounding box center [371, 253] width 49 height 15
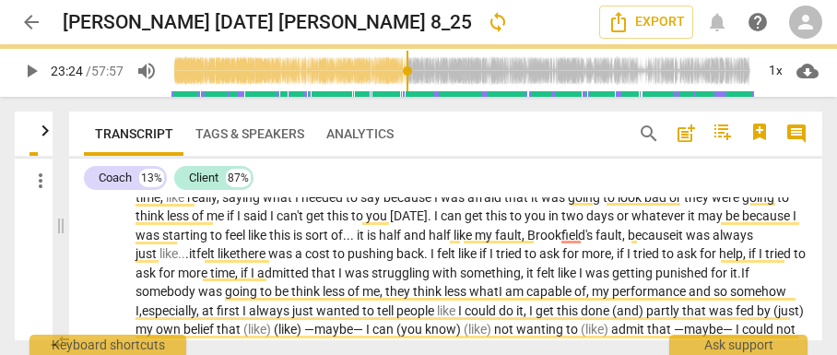
scroll to position [5059, 0]
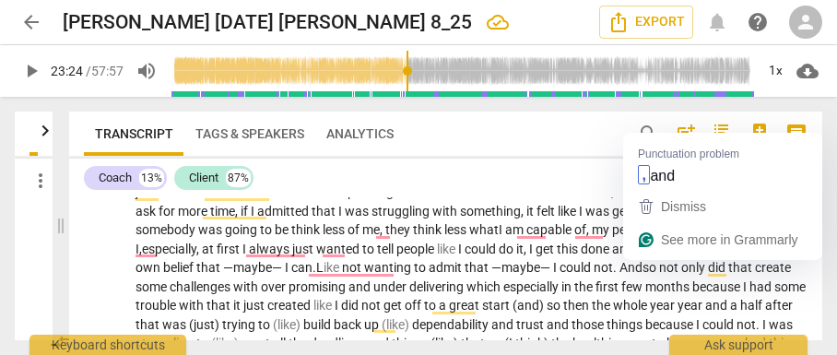
click at [612, 256] on span "done" at bounding box center [596, 248] width 31 height 15
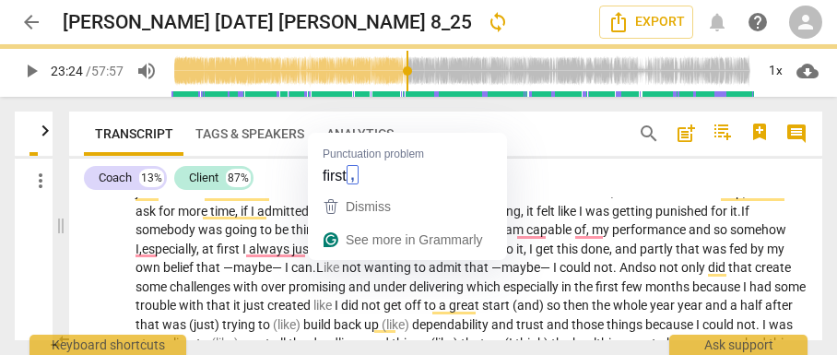
click at [242, 256] on span "first" at bounding box center [230, 248] width 26 height 15
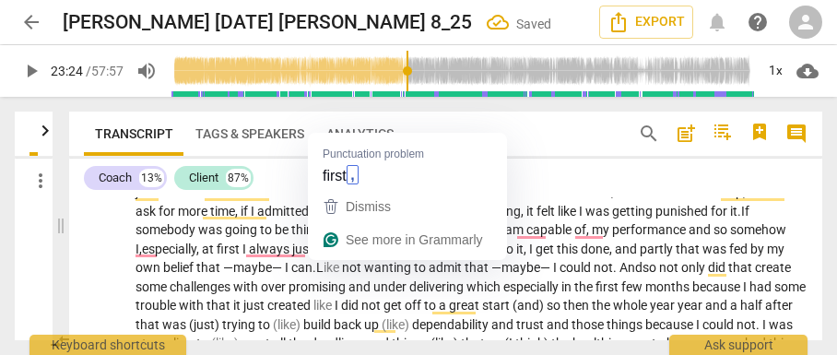
click at [242, 256] on span "first" at bounding box center [230, 248] width 26 height 15
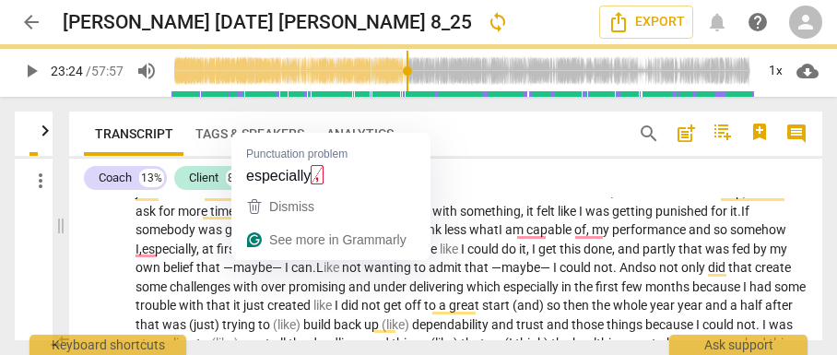
click at [202, 256] on span "specially," at bounding box center [174, 248] width 53 height 15
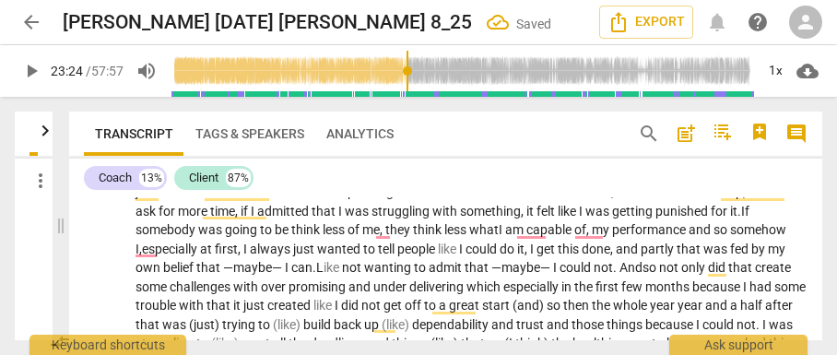
click at [796, 250] on p "Yeah . I think the first thing that I could have done is , I had a hard time , …" at bounding box center [471, 362] width 672 height 586
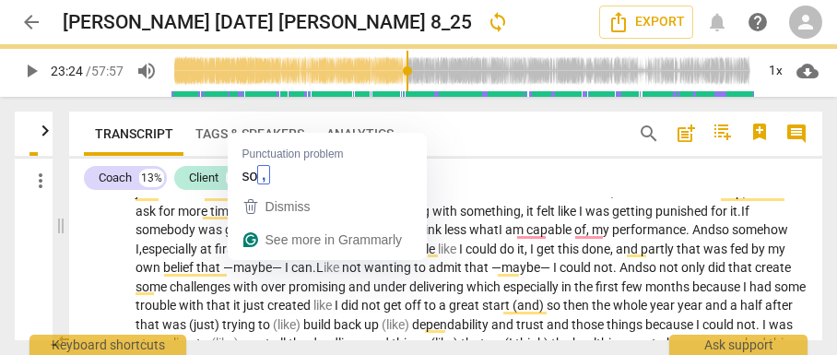
click at [715, 237] on span "so" at bounding box center [723, 229] width 17 height 15
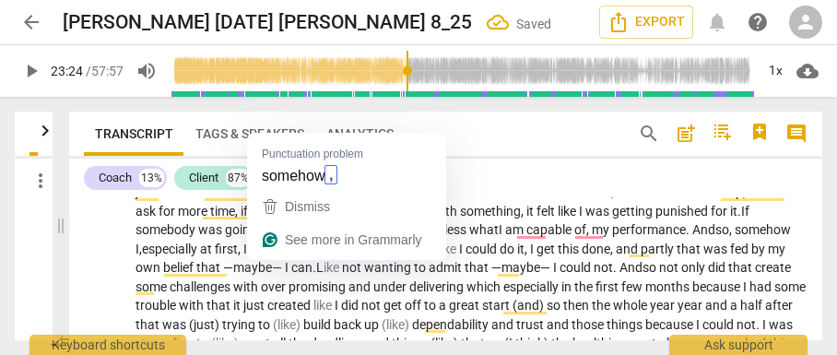
click at [735, 237] on span "somehow" at bounding box center [763, 229] width 56 height 15
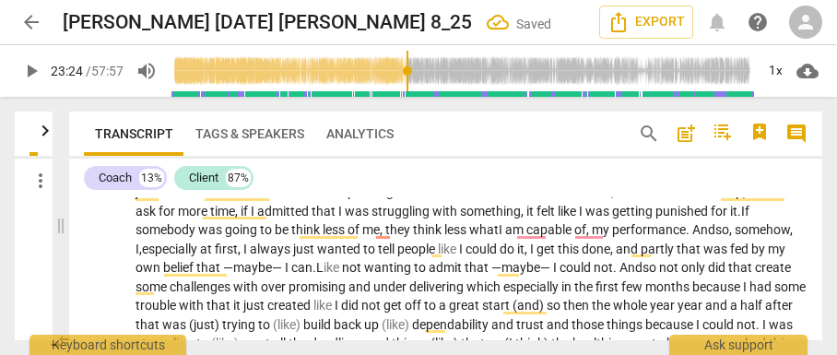
click at [148, 256] on span "I, e" at bounding box center [141, 248] width 13 height 15
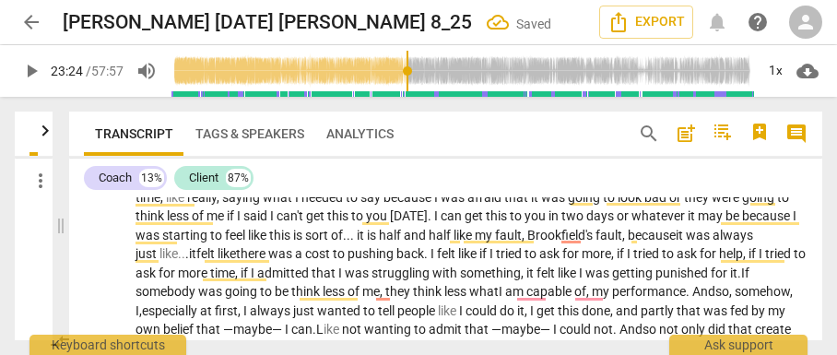
click at [453, 242] on span "half" at bounding box center [441, 235] width 25 height 15
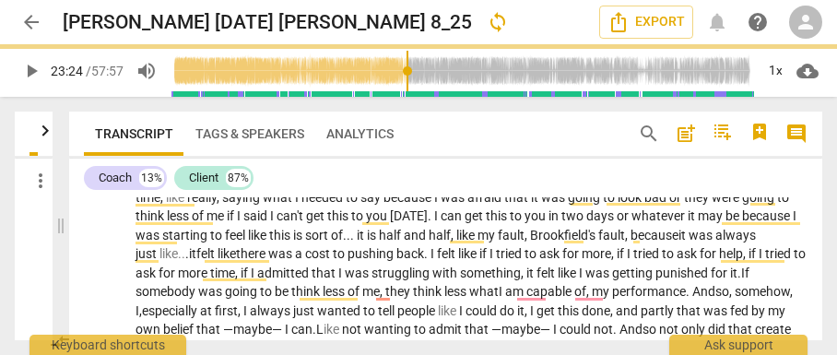
scroll to position [4937, 0]
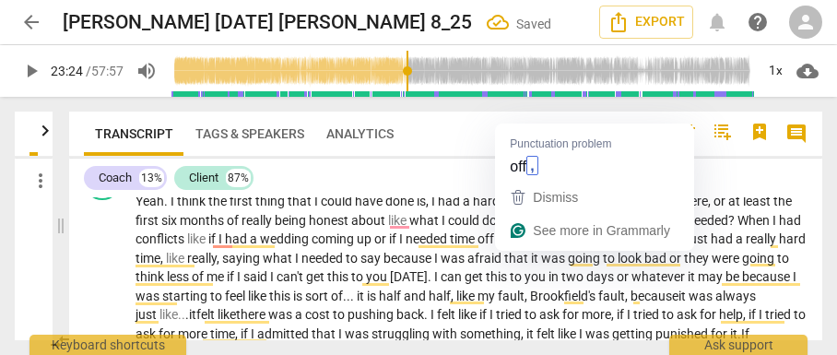
click at [497, 246] on span "off" at bounding box center [486, 238] width 19 height 15
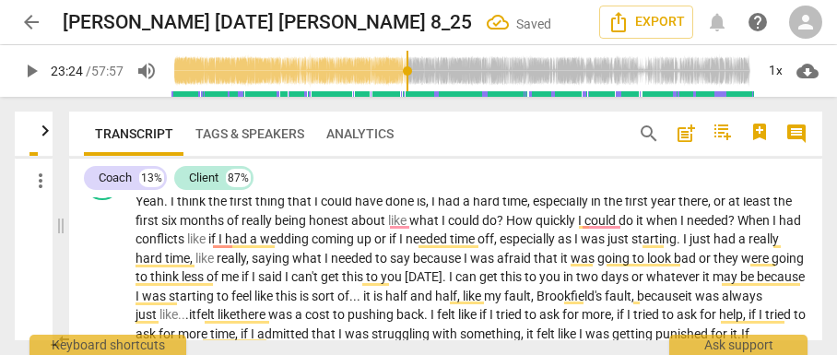
click at [187, 246] on span "conflicts" at bounding box center [161, 238] width 52 height 15
click at [383, 228] on span "about" at bounding box center [369, 220] width 37 height 15
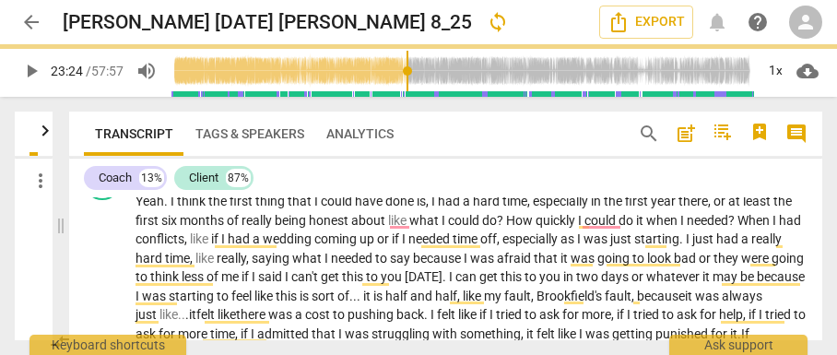
click at [385, 228] on span "about" at bounding box center [369, 220] width 37 height 15
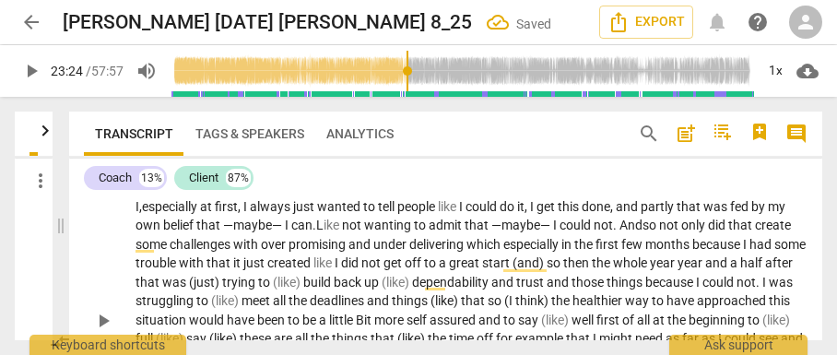
scroll to position [5121, 0]
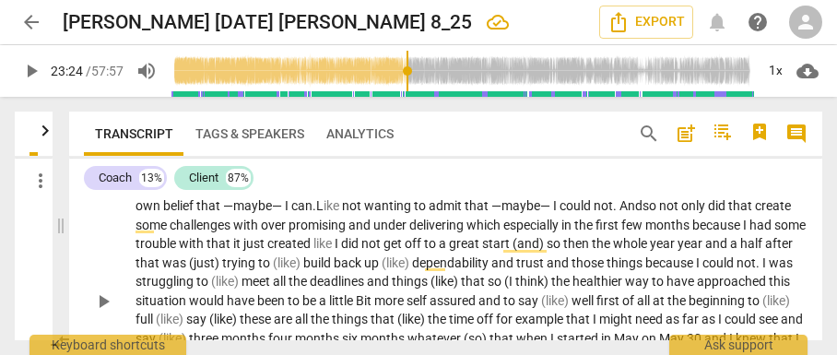
click at [383, 251] on span "not" at bounding box center [372, 243] width 22 height 15
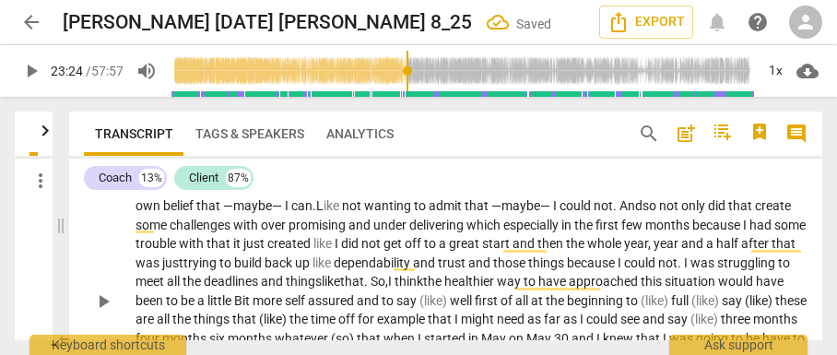
click at [234, 308] on span "little" at bounding box center [220, 300] width 27 height 15
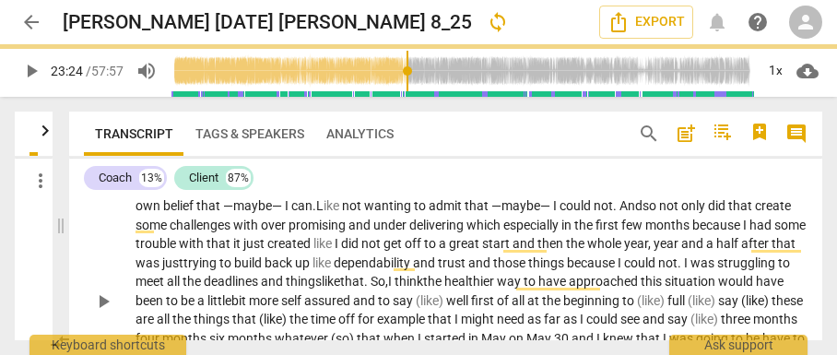
drag, startPoint x: 619, startPoint y: 273, endPoint x: 628, endPoint y: 290, distance: 19.4
click at [413, 270] on span "dependability" at bounding box center [373, 262] width 79 height 15
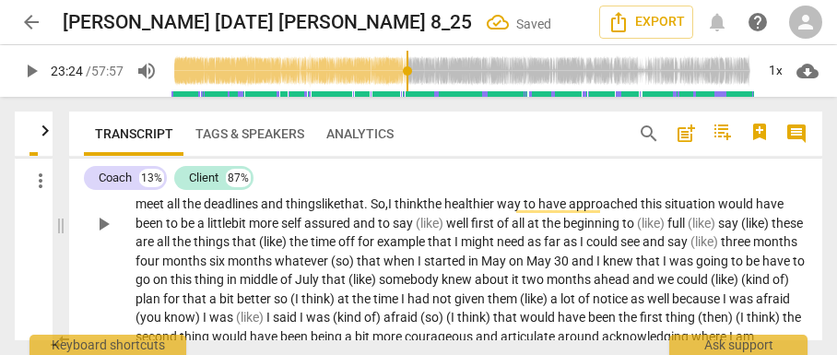
scroll to position [5182, 0]
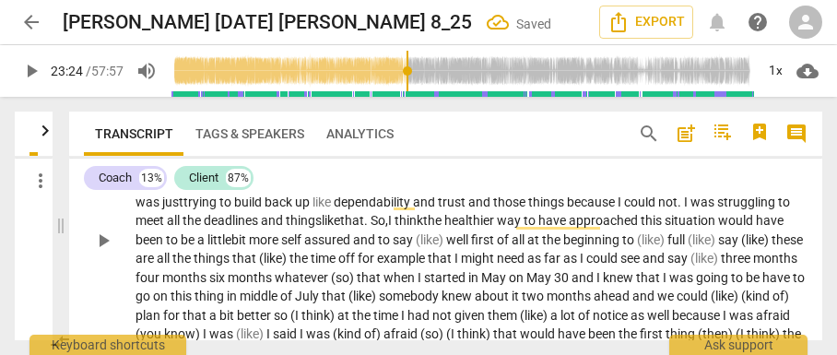
click at [416, 247] on span "say" at bounding box center [404, 239] width 23 height 15
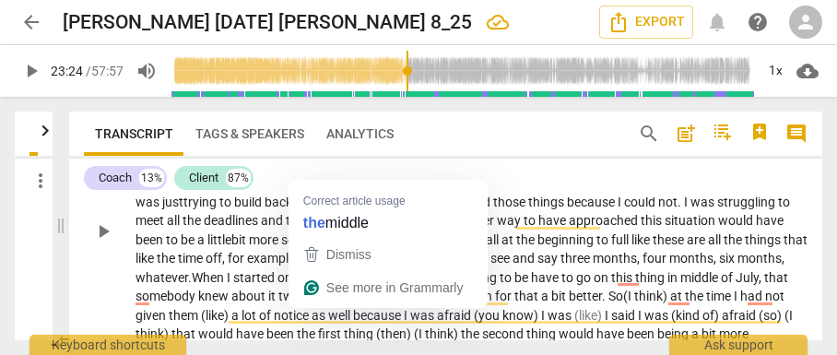
click at [680, 285] on span "middle" at bounding box center [700, 277] width 41 height 15
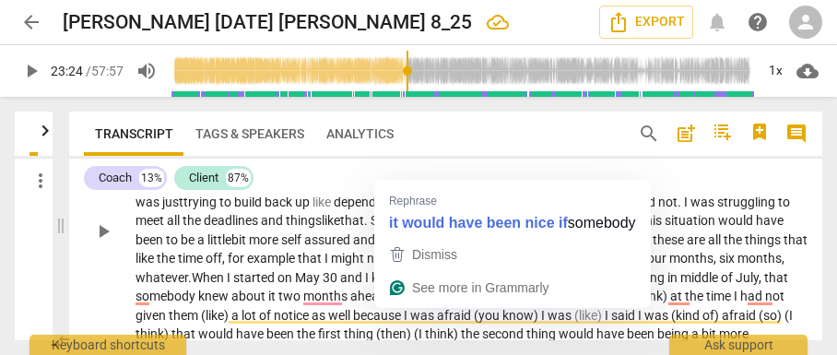
click at [278, 284] on p "Yeah . I think the first thing that I could have done is , I had a hard time , …" at bounding box center [471, 230] width 672 height 567
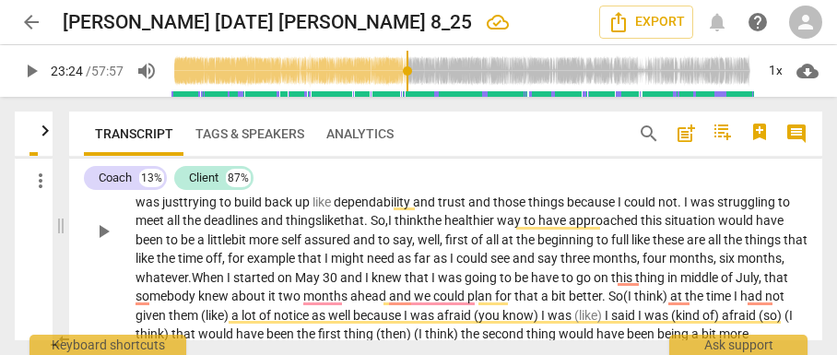
scroll to position [5244, 0]
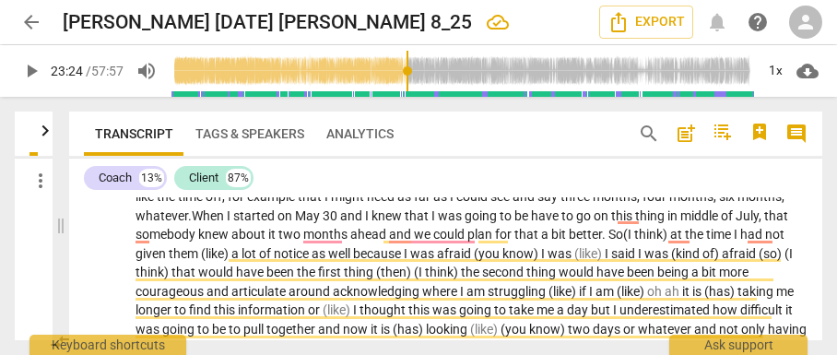
click at [340, 223] on span "30" at bounding box center [332, 215] width 18 height 15
click at [389, 241] on span "ahead" at bounding box center [369, 234] width 39 height 15
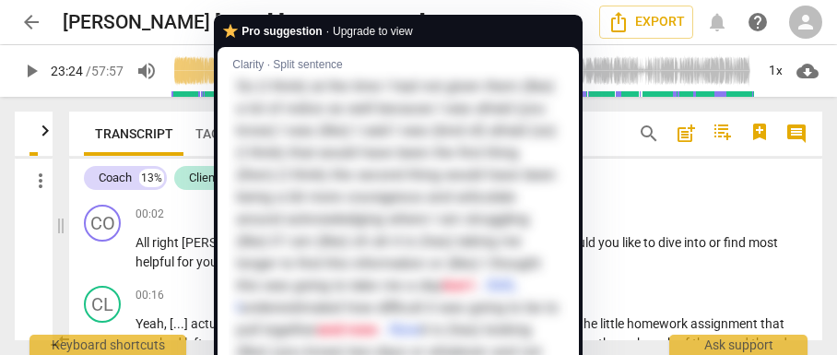
scroll to position [5244, 0]
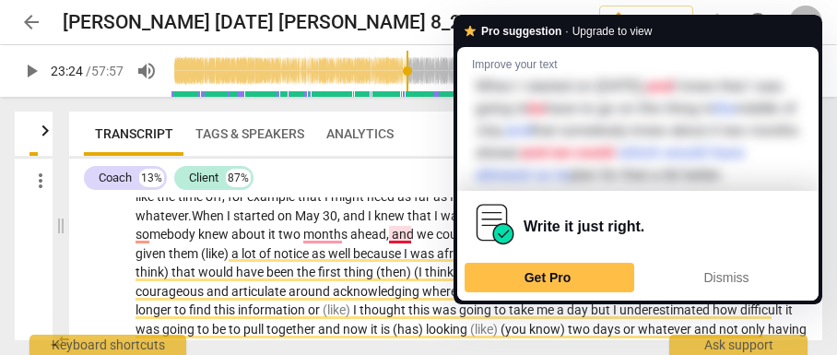
click at [724, 223] on span "of" at bounding box center [731, 215] width 15 height 15
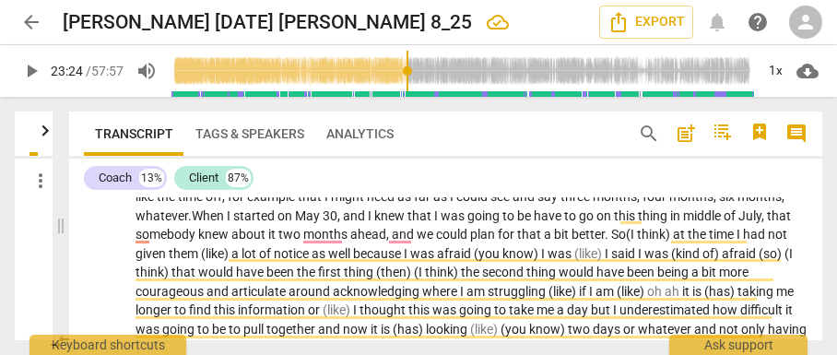
scroll to position [5182, 0]
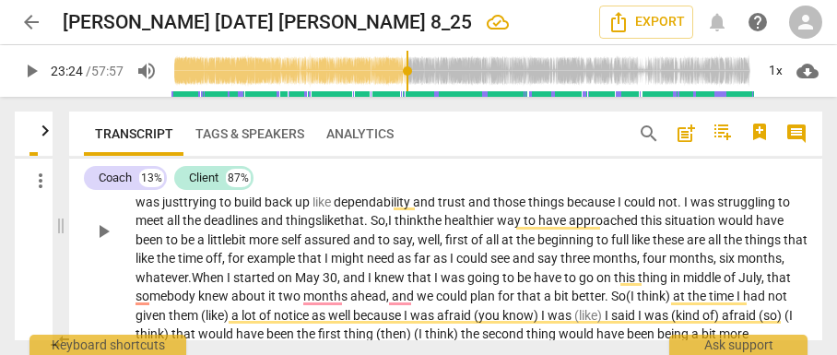
click at [181, 247] on span "to" at bounding box center [173, 239] width 15 height 15
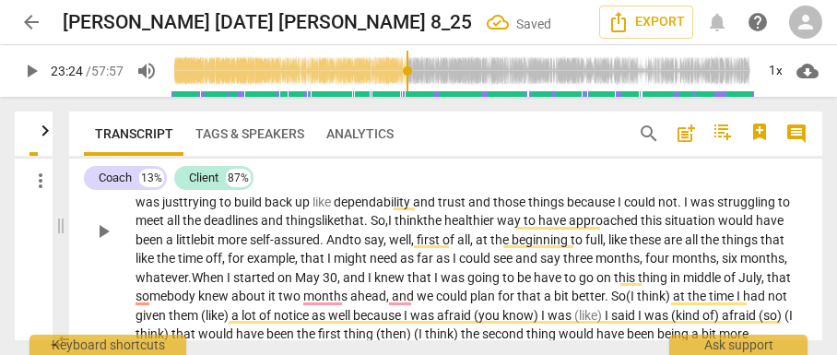
scroll to position [5244, 0]
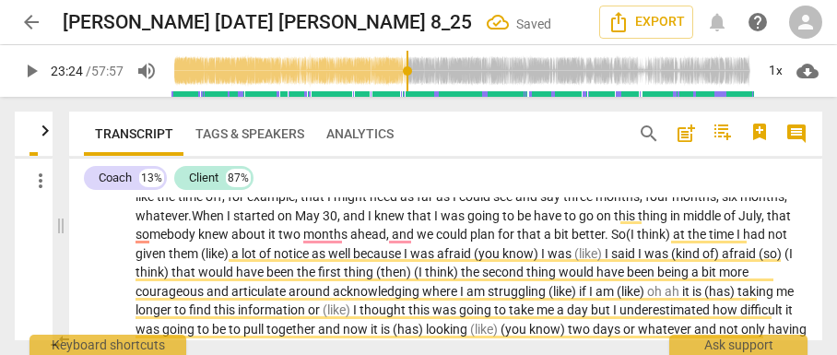
click at [639, 243] on p "Yeah . I think the first thing that I could have done is , I had a hard time , …" at bounding box center [471, 168] width 672 height 567
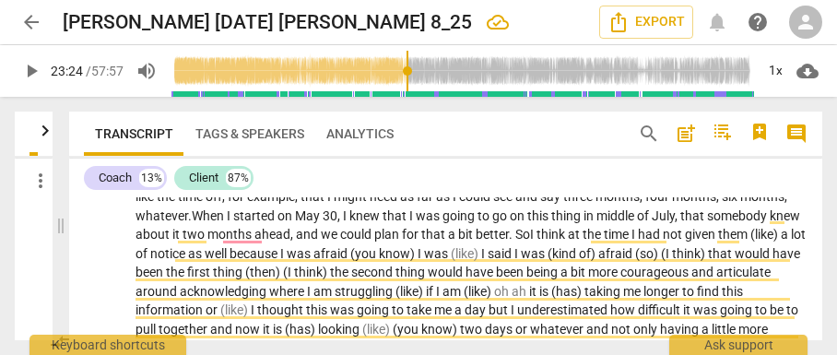
type input "1404"
